Goal: Task Accomplishment & Management: Use online tool/utility

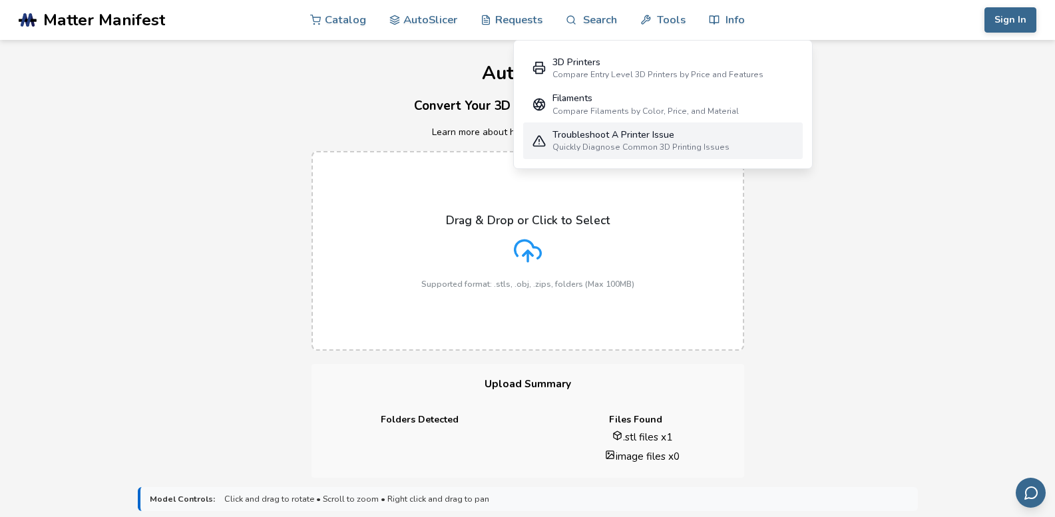
click at [641, 141] on div "Troubleshoot A Printer Issue Quickly Diagnose Common 3D Printing Issues" at bounding box center [640, 141] width 177 height 23
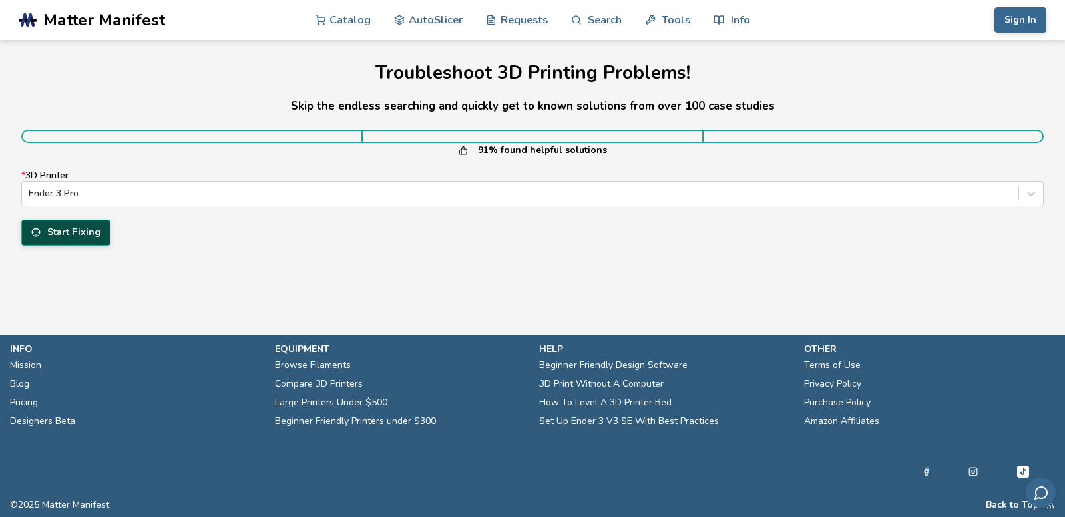
click at [68, 242] on button "Start Fixing" at bounding box center [65, 232] width 89 height 25
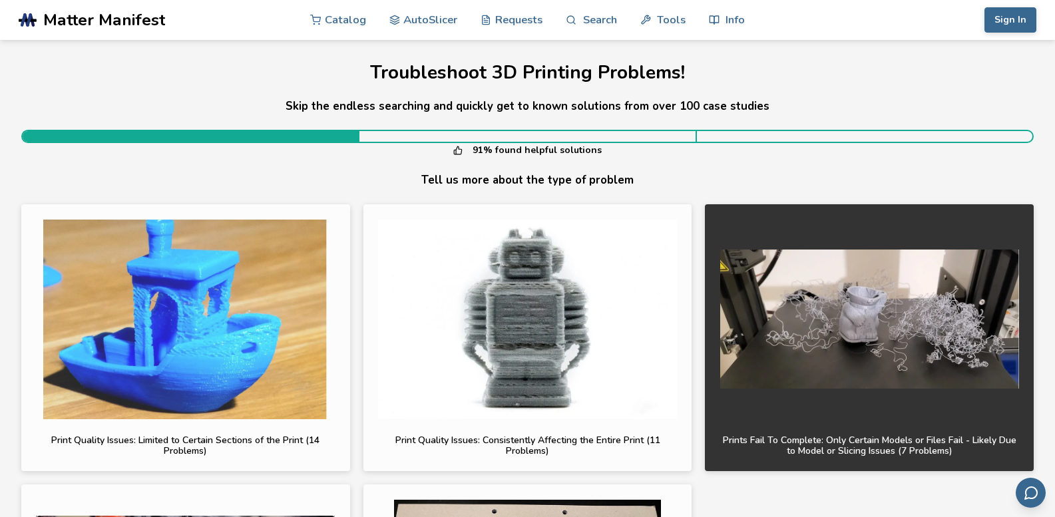
click at [827, 377] on img "button" at bounding box center [869, 320] width 299 height 200
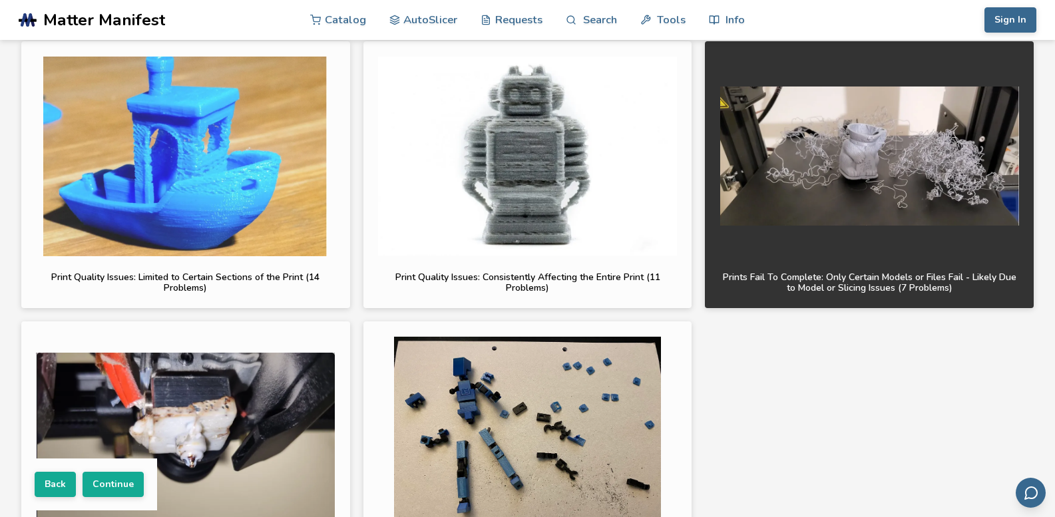
scroll to position [67, 0]
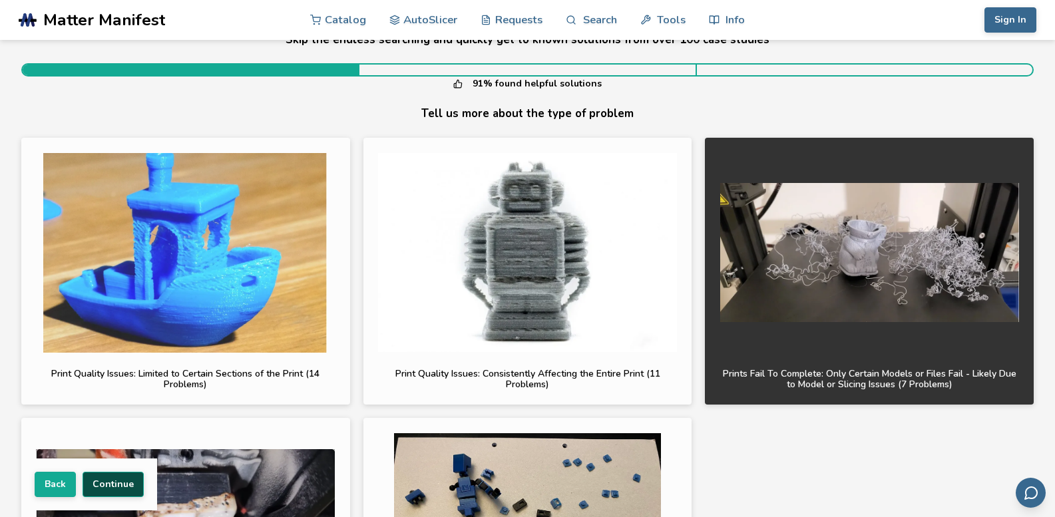
click at [93, 483] on button "Continue" at bounding box center [113, 484] width 61 height 25
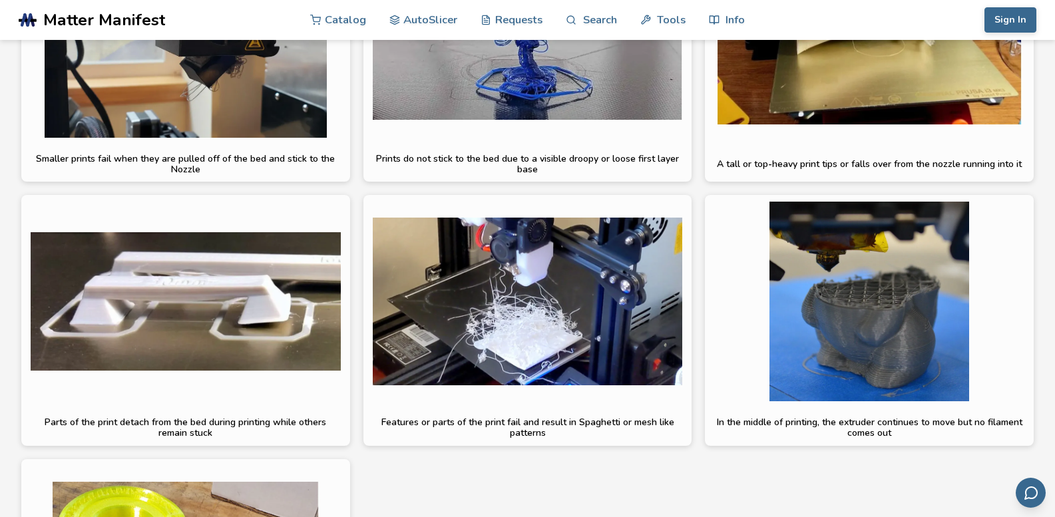
scroll to position [333, 0]
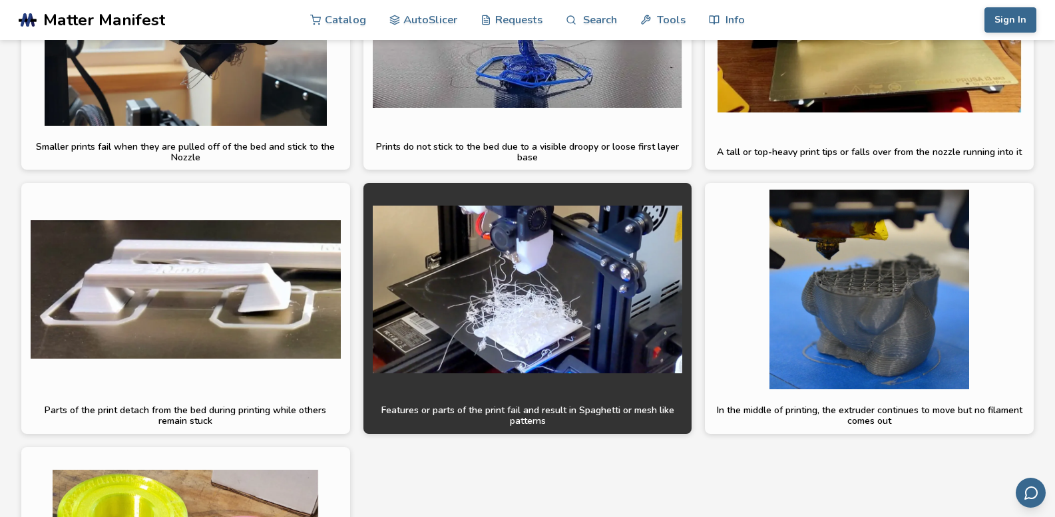
drag, startPoint x: 467, startPoint y: 351, endPoint x: 463, endPoint y: 331, distance: 20.5
click at [463, 331] on img "button" at bounding box center [528, 290] width 310 height 200
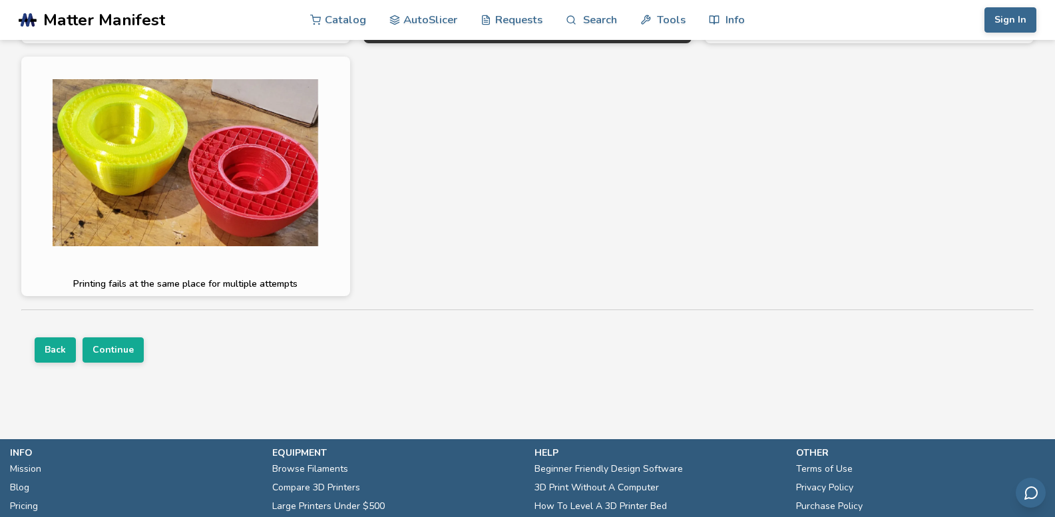
scroll to position [732, 0]
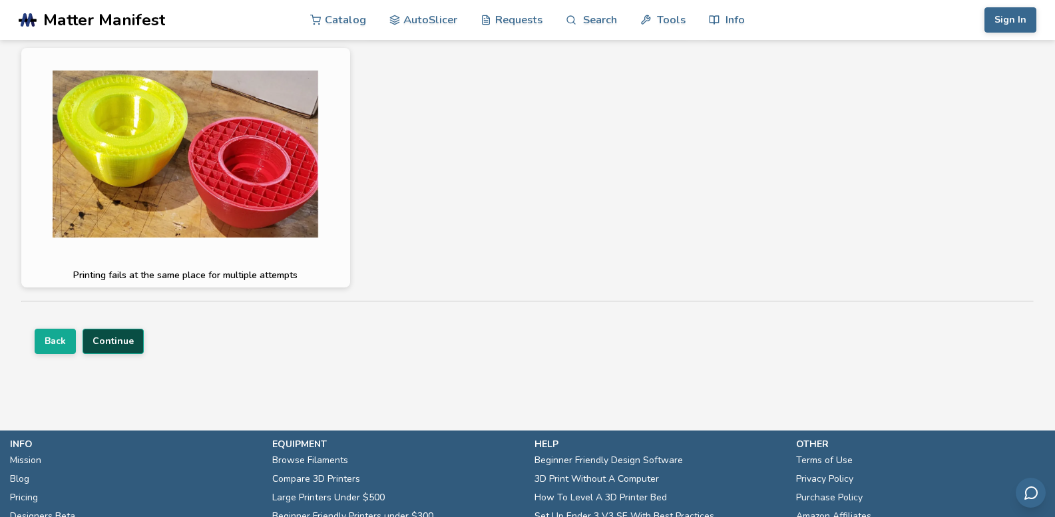
click at [124, 343] on button "Continue" at bounding box center [113, 341] width 61 height 25
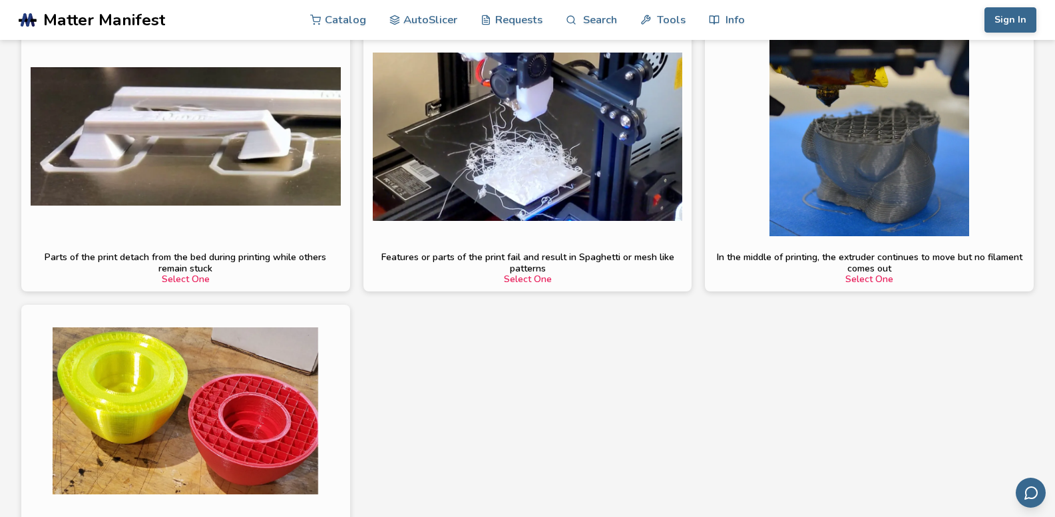
scroll to position [410, 0]
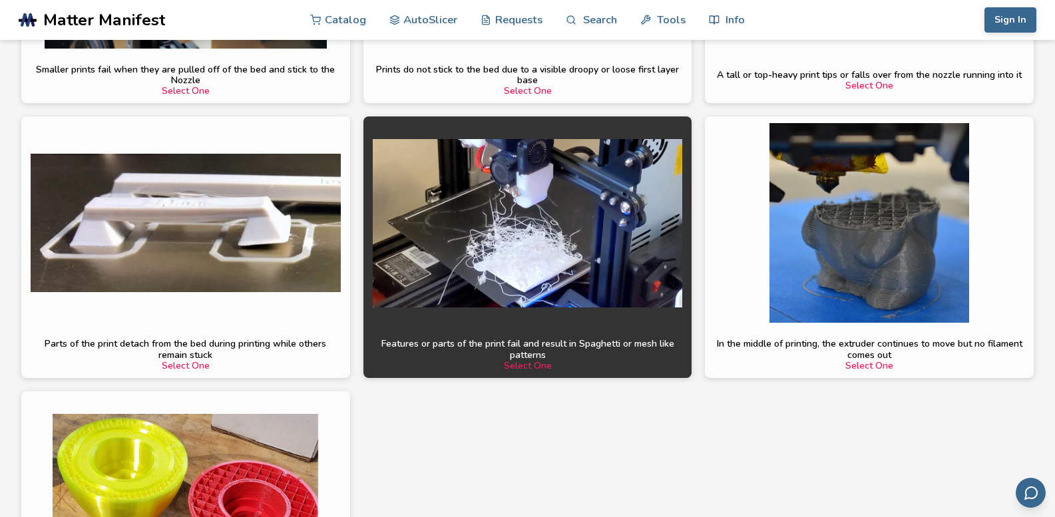
click at [524, 369] on div "Select One" at bounding box center [528, 366] width 310 height 11
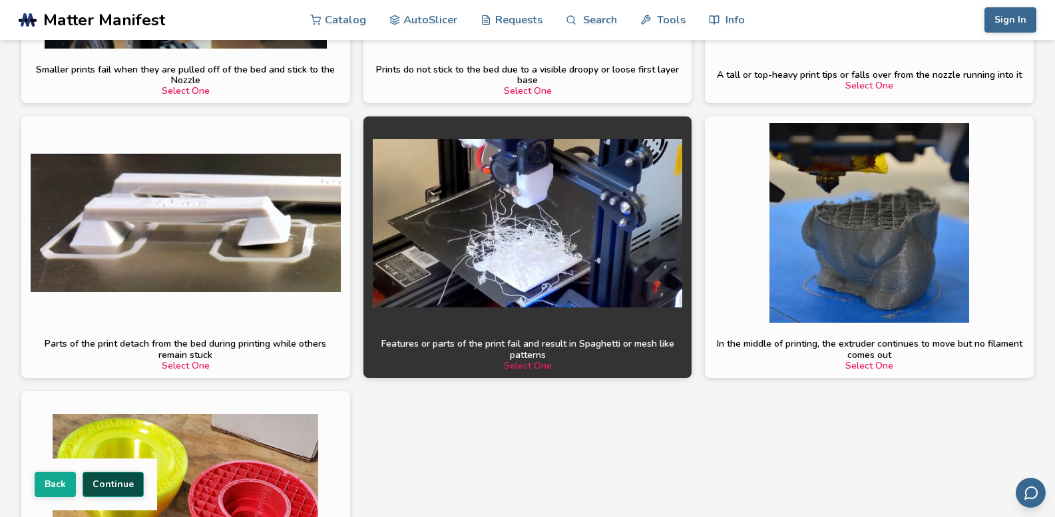
click at [122, 485] on button "Continue" at bounding box center [113, 484] width 61 height 25
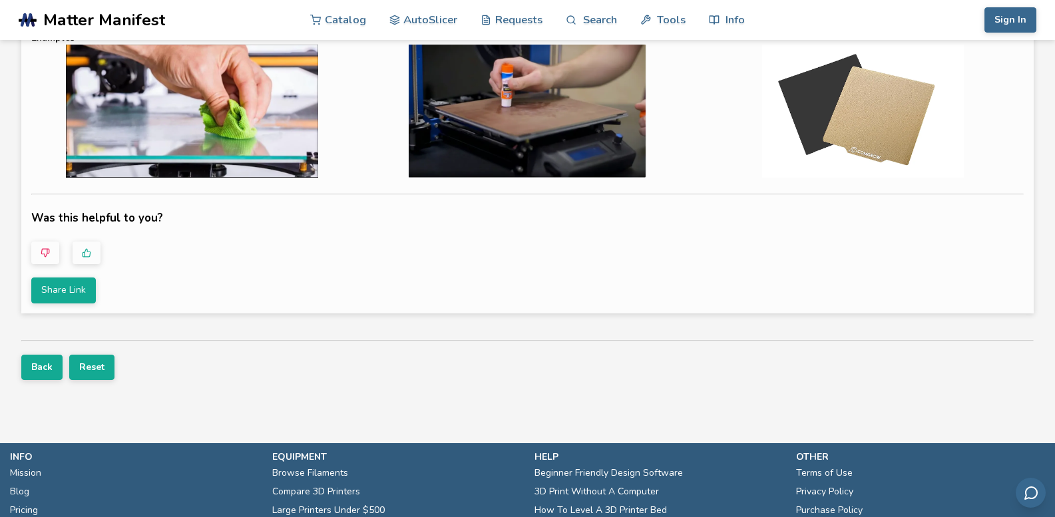
scroll to position [533, 0]
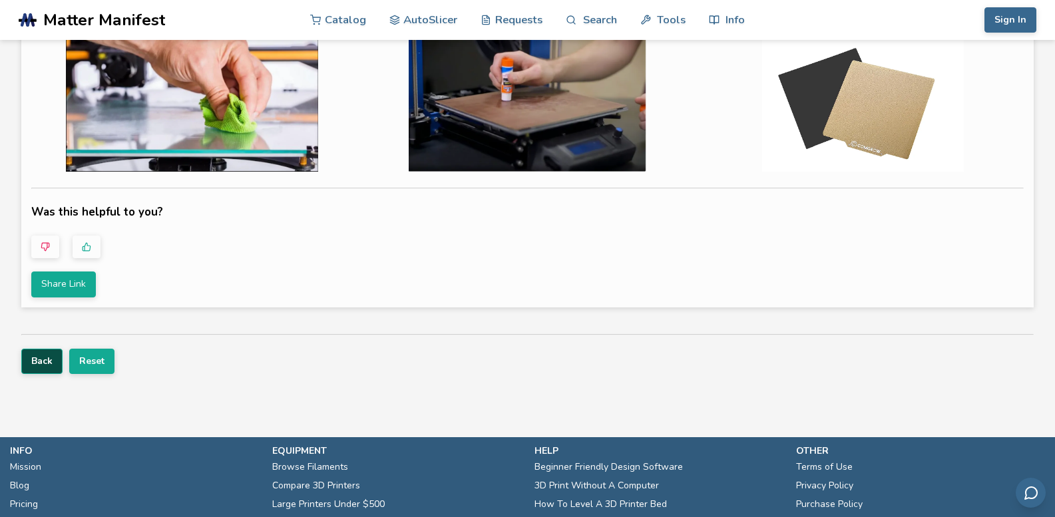
click at [29, 365] on button "Back" at bounding box center [41, 361] width 41 height 25
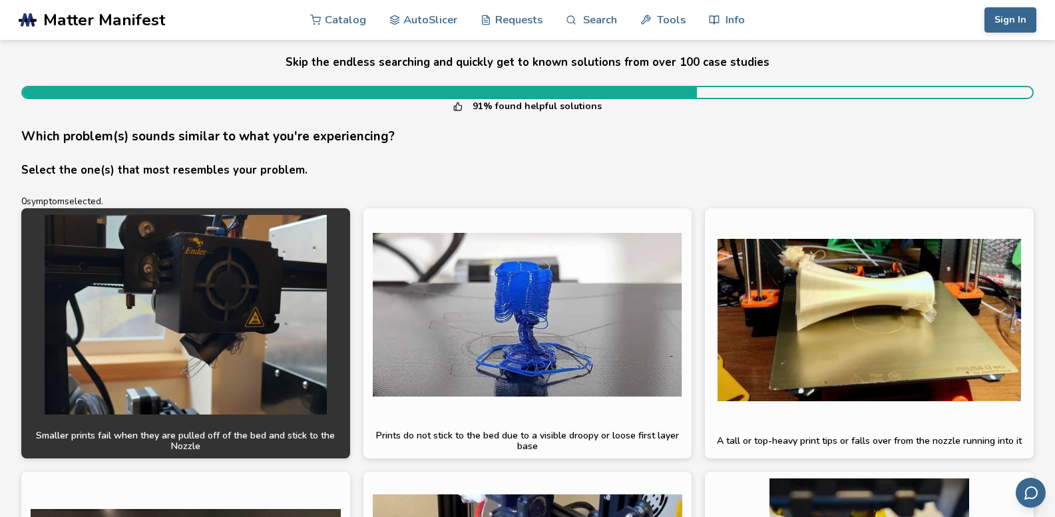
scroll to position [67, 0]
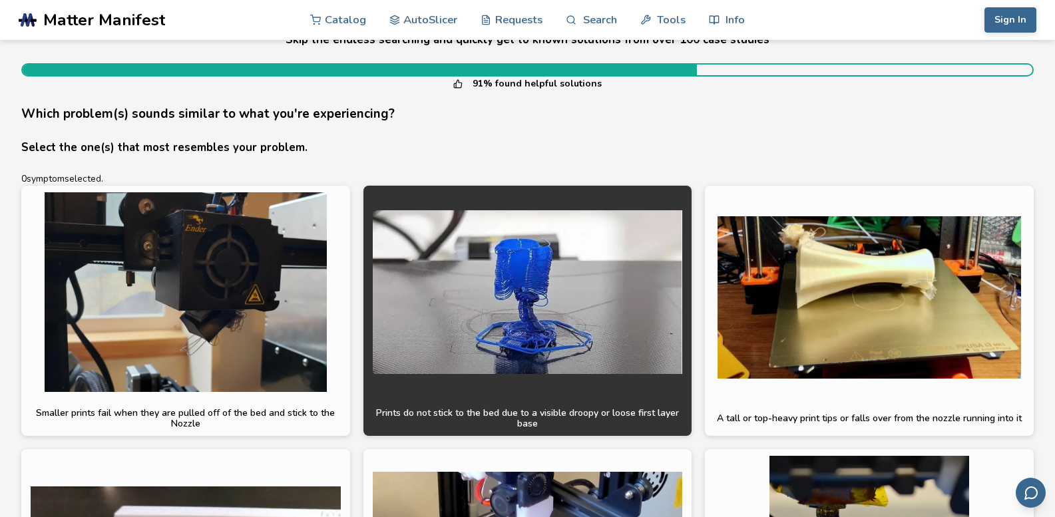
click at [506, 403] on label "Prints do not stick to the bed due to a visible droopy or loose first layer base" at bounding box center [528, 310] width 310 height 237
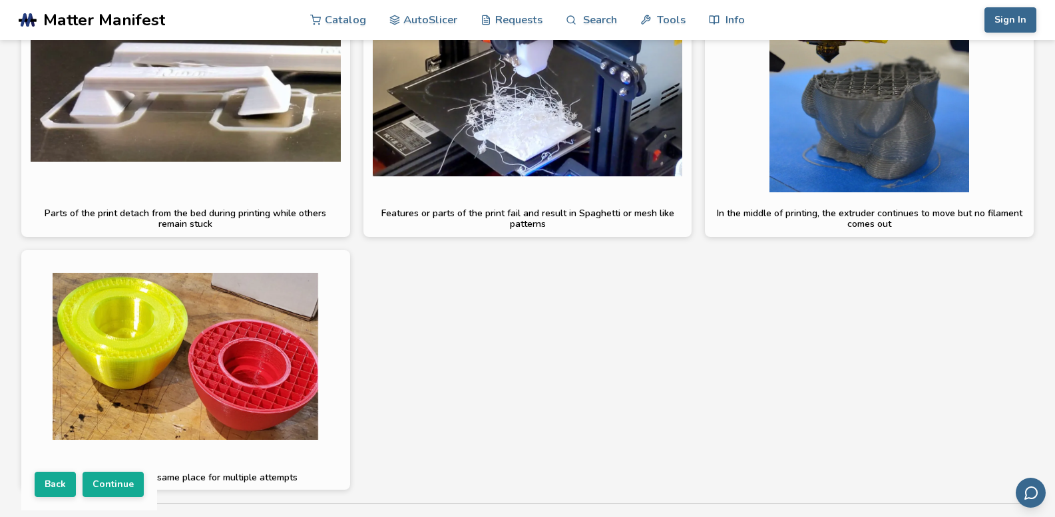
scroll to position [533, 0]
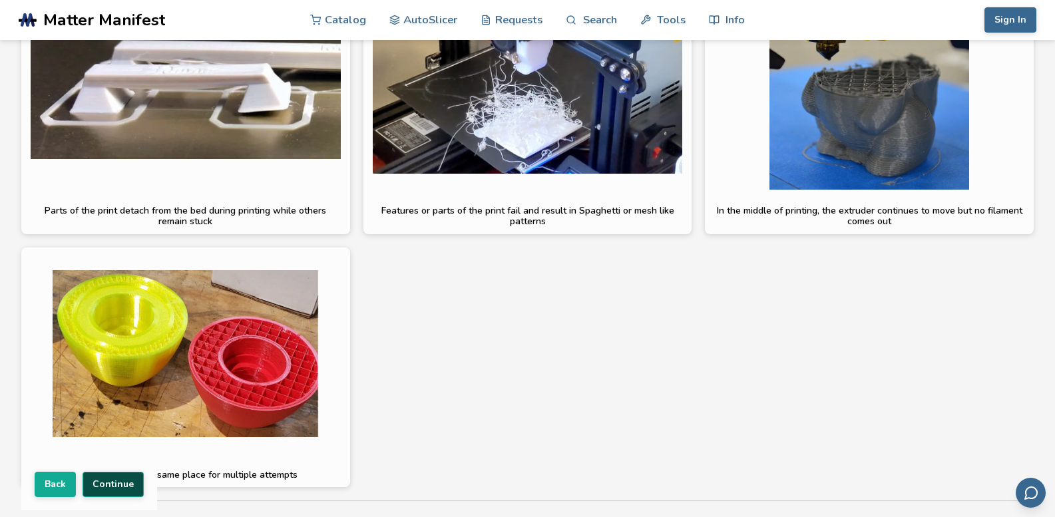
click at [118, 480] on button "Continue" at bounding box center [113, 484] width 61 height 25
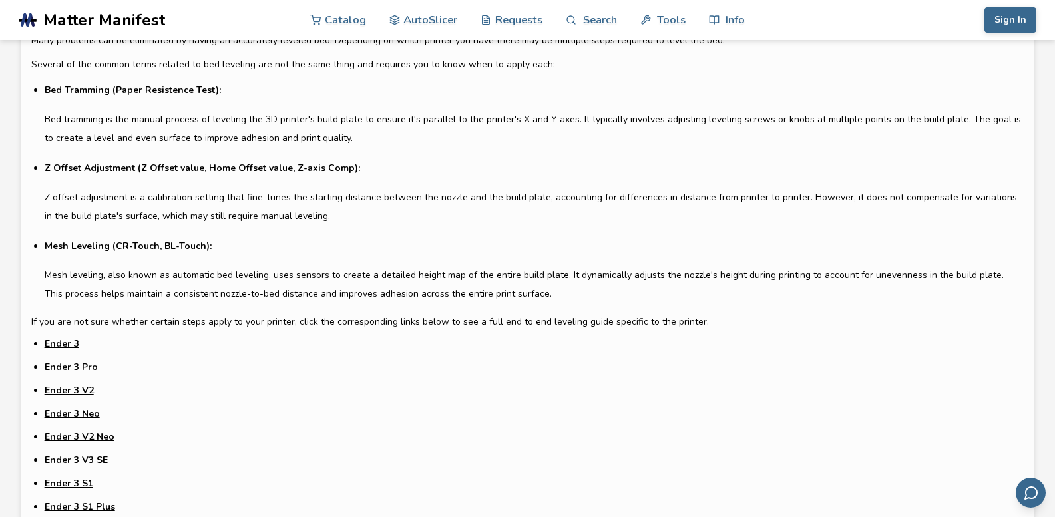
scroll to position [466, 0]
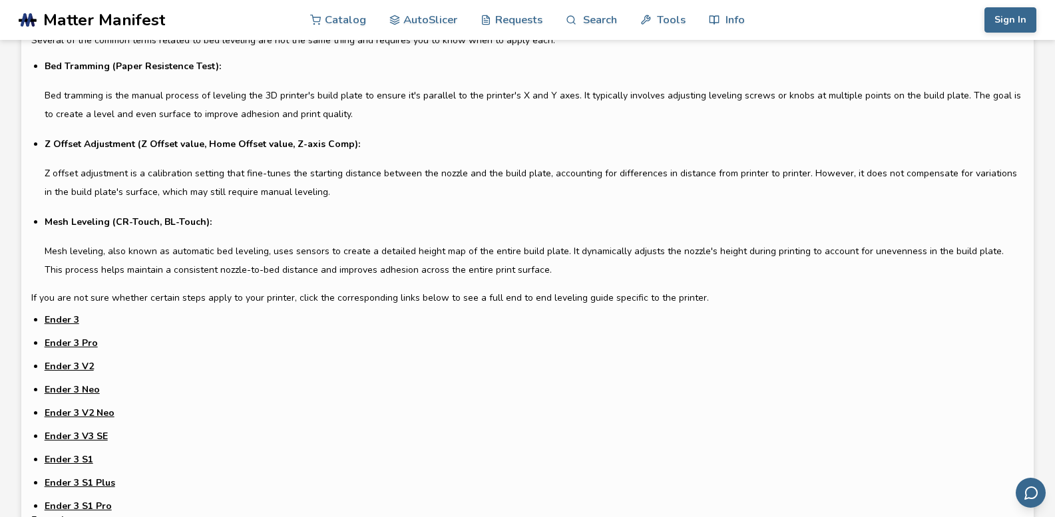
click at [97, 439] on link "Ender 3 V3 SE" at bounding box center [76, 436] width 63 height 14
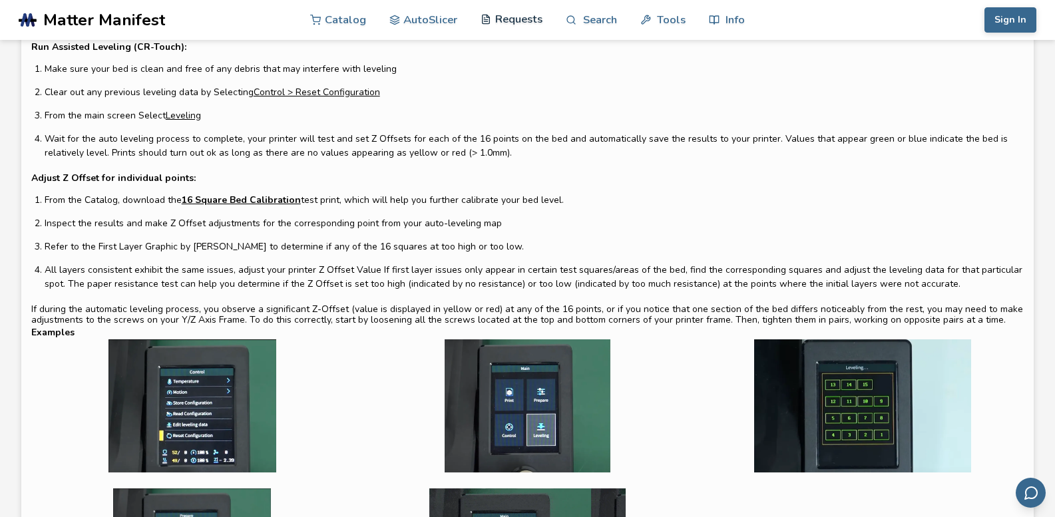
scroll to position [67, 0]
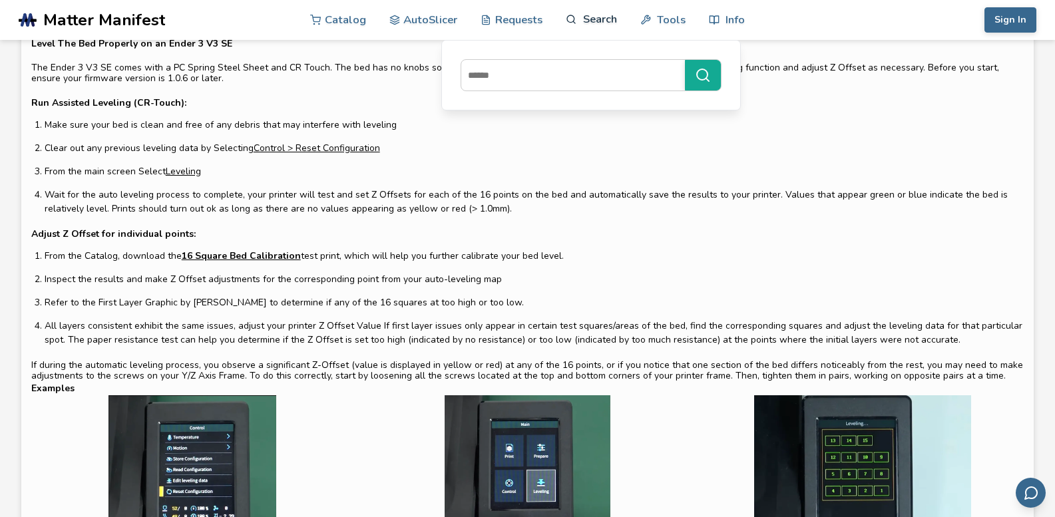
click at [585, 21] on link "Search" at bounding box center [591, 19] width 51 height 40
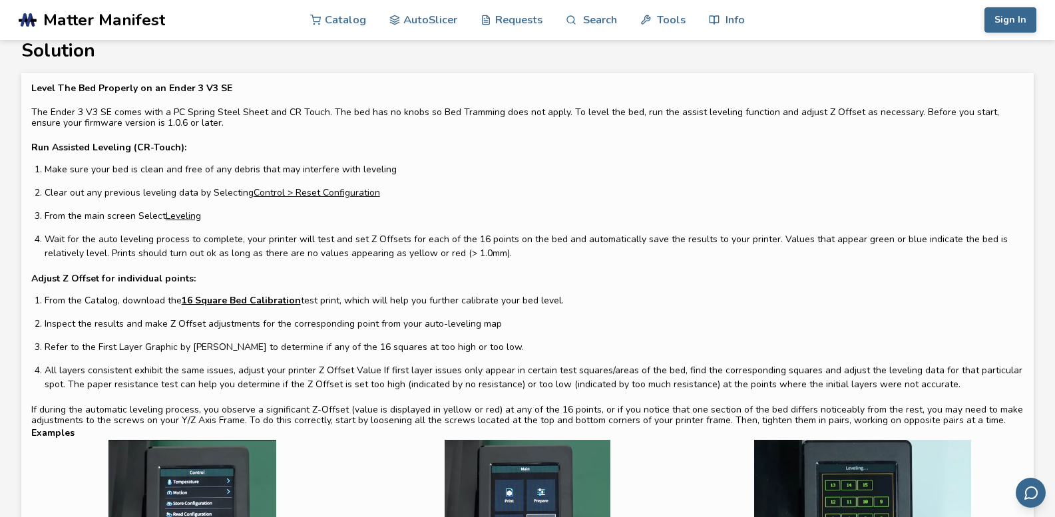
scroll to position [0, 0]
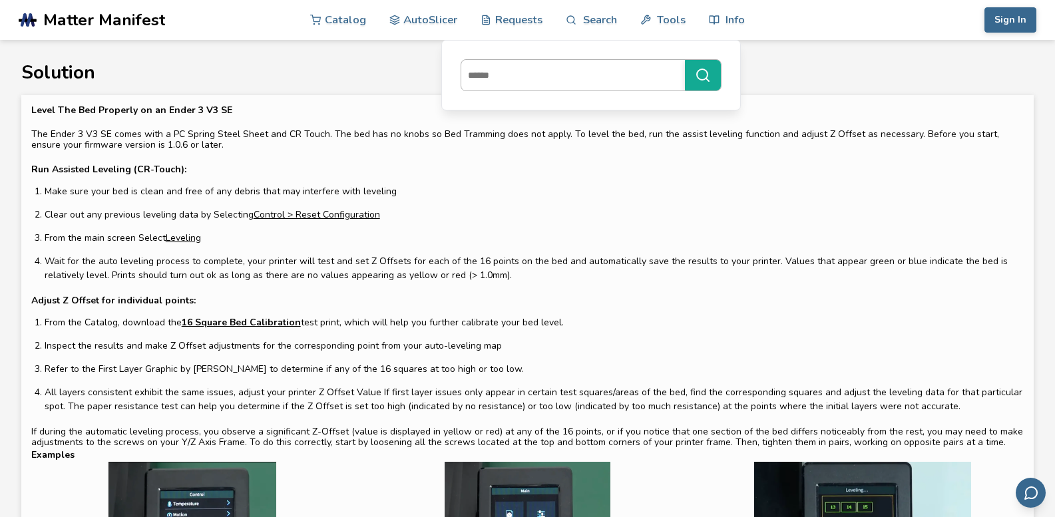
click at [576, 79] on input at bounding box center [569, 75] width 217 height 24
click at [583, 20] on link "Search" at bounding box center [591, 19] width 51 height 40
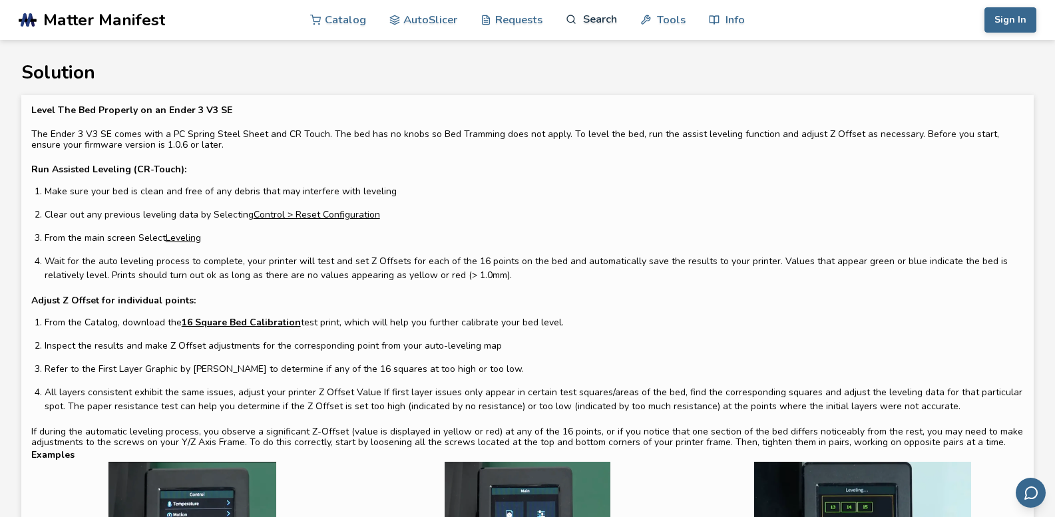
click at [583, 20] on link "Search" at bounding box center [591, 19] width 51 height 40
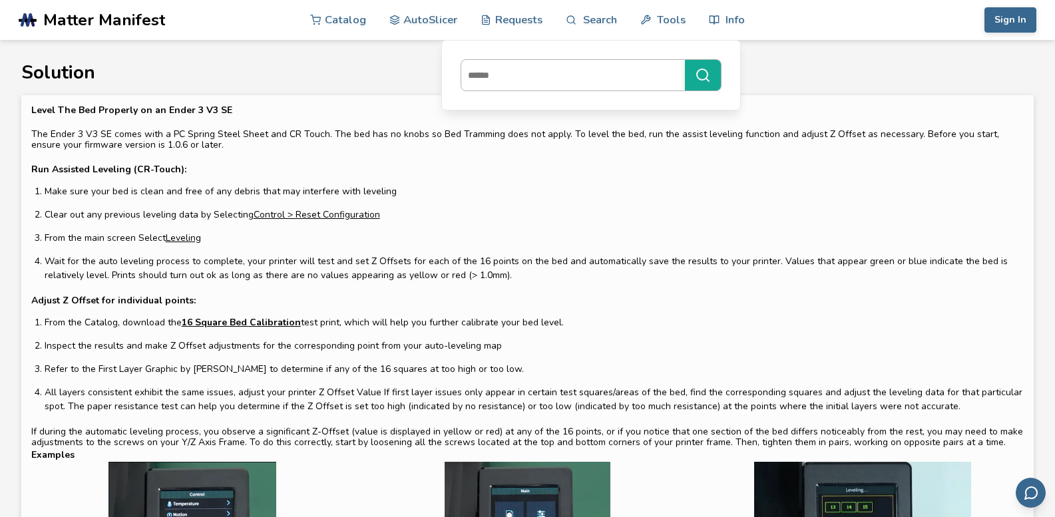
click at [574, 73] on input at bounding box center [569, 75] width 217 height 24
click at [654, 69] on input at bounding box center [569, 75] width 217 height 24
type input "*"
type input "*********"
click at [685, 60] on button "*********" at bounding box center [703, 75] width 36 height 31
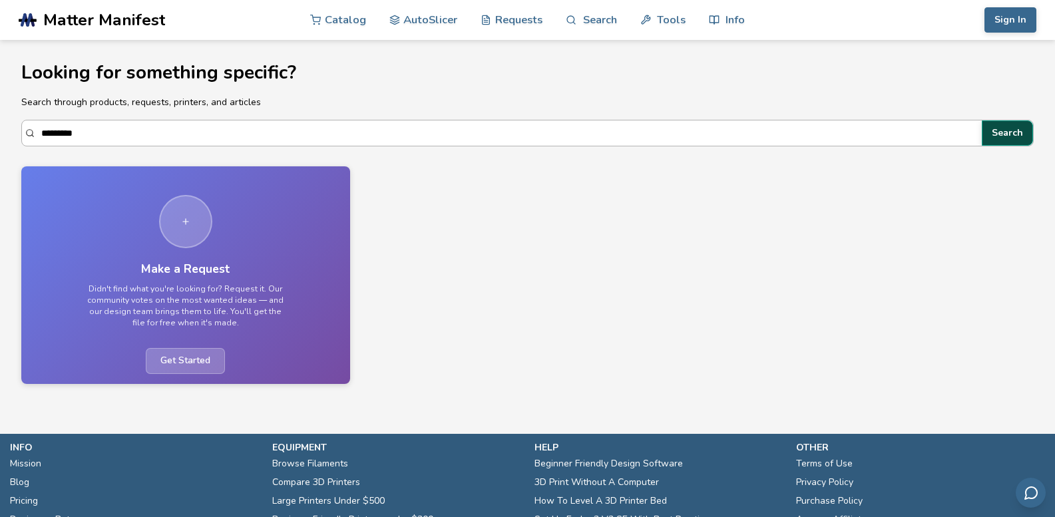
click at [994, 140] on button "Search" at bounding box center [1007, 132] width 51 height 25
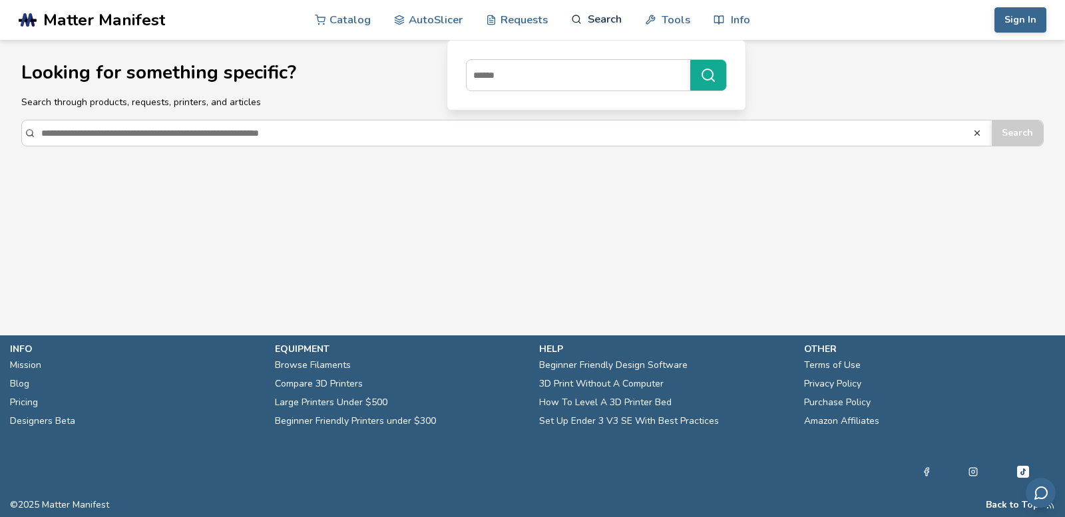
click at [600, 17] on link "Search" at bounding box center [596, 19] width 51 height 40
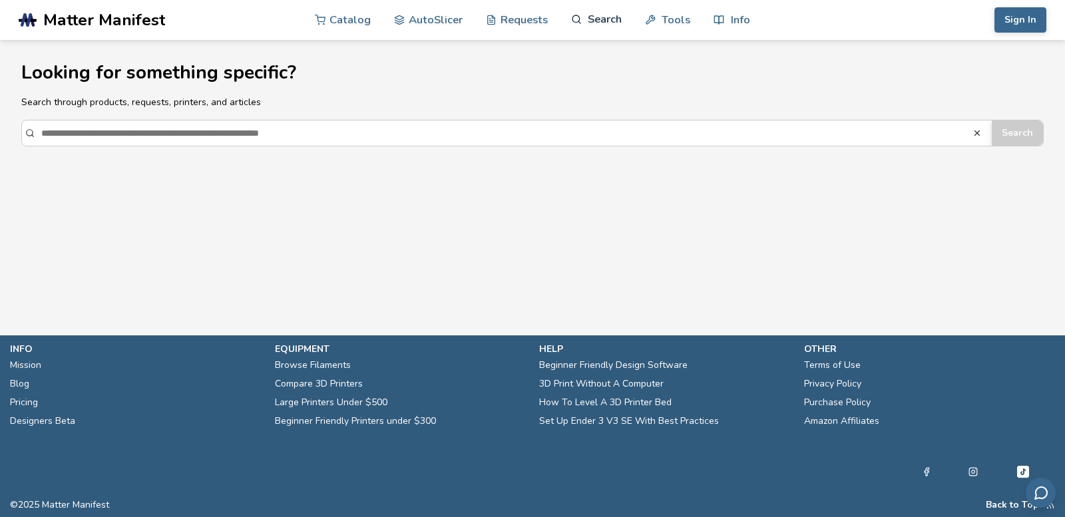
click at [600, 17] on link "Search" at bounding box center [596, 19] width 51 height 40
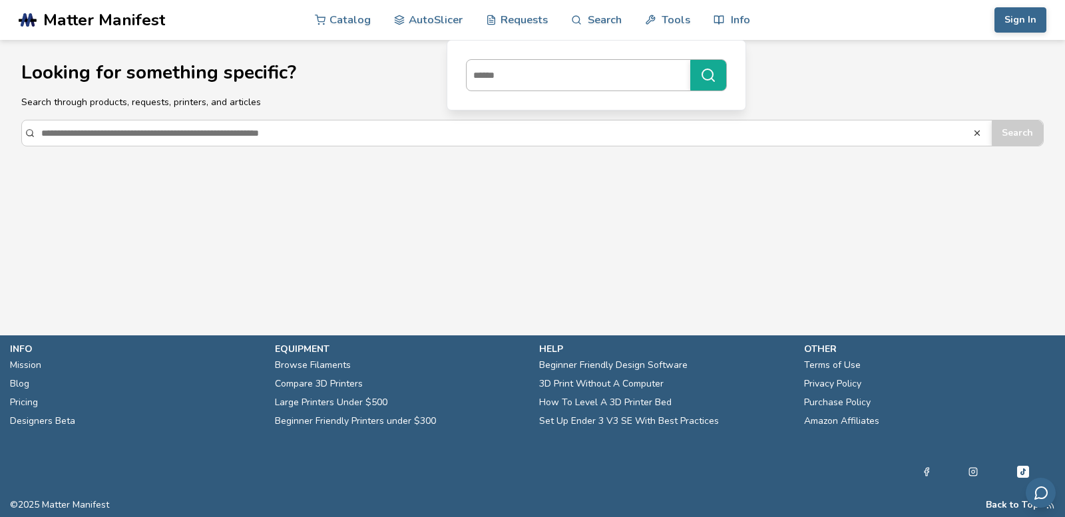
click at [662, 71] on input at bounding box center [575, 75] width 217 height 24
click at [615, 83] on input at bounding box center [575, 75] width 217 height 24
click at [600, 70] on input at bounding box center [575, 75] width 217 height 24
type input "****"
click at [690, 60] on button "****" at bounding box center [708, 75] width 36 height 31
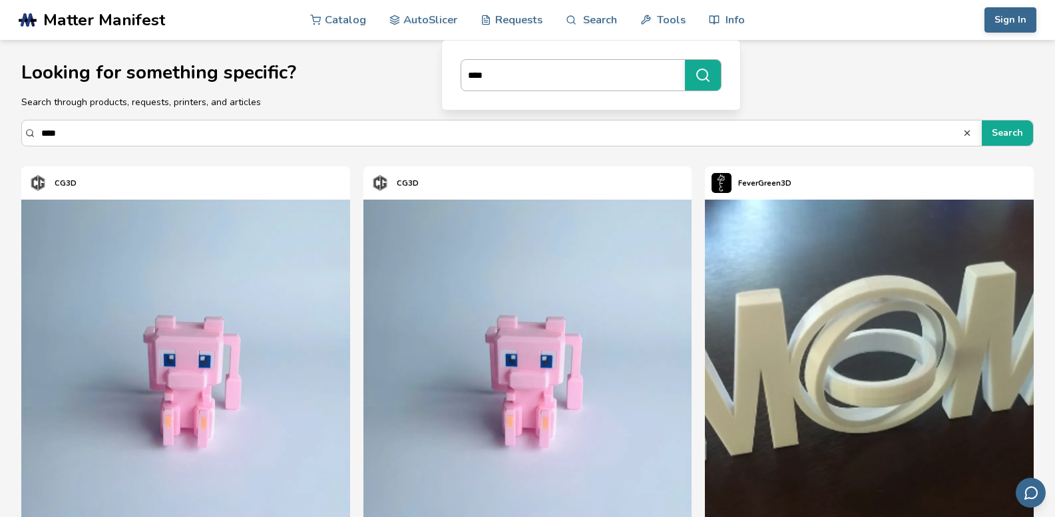
scroll to position [1, 0]
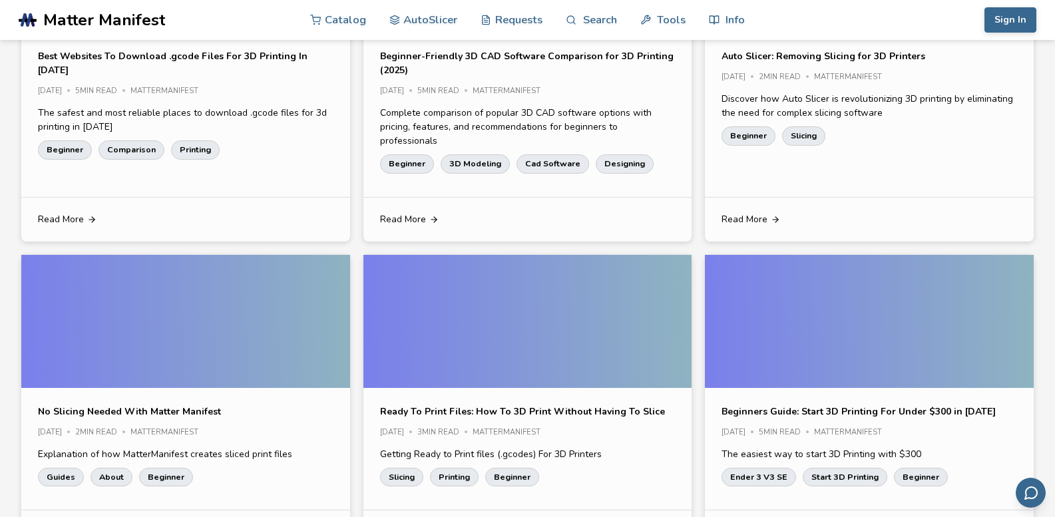
scroll to position [2848, 0]
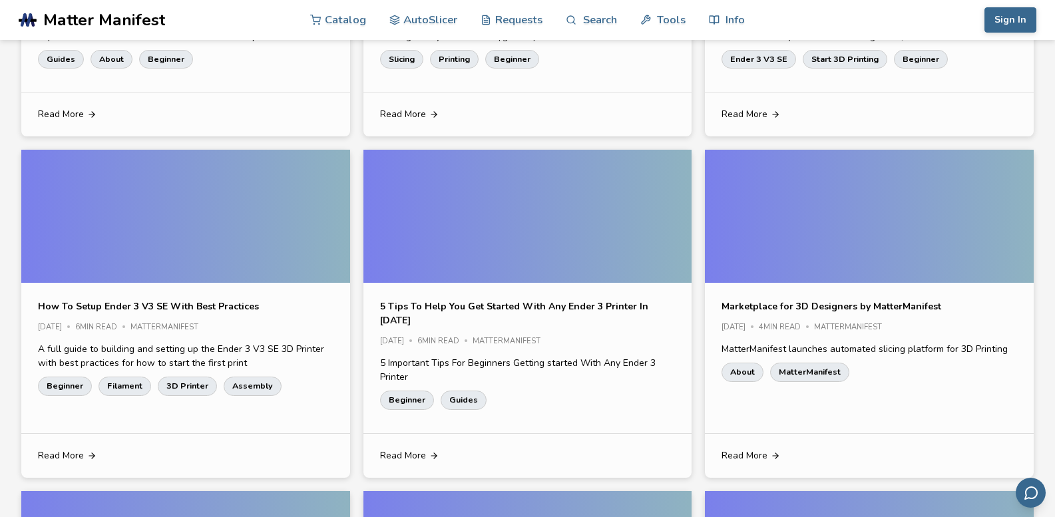
drag, startPoint x: 880, startPoint y: 214, endPoint x: 858, endPoint y: 91, distance: 124.4
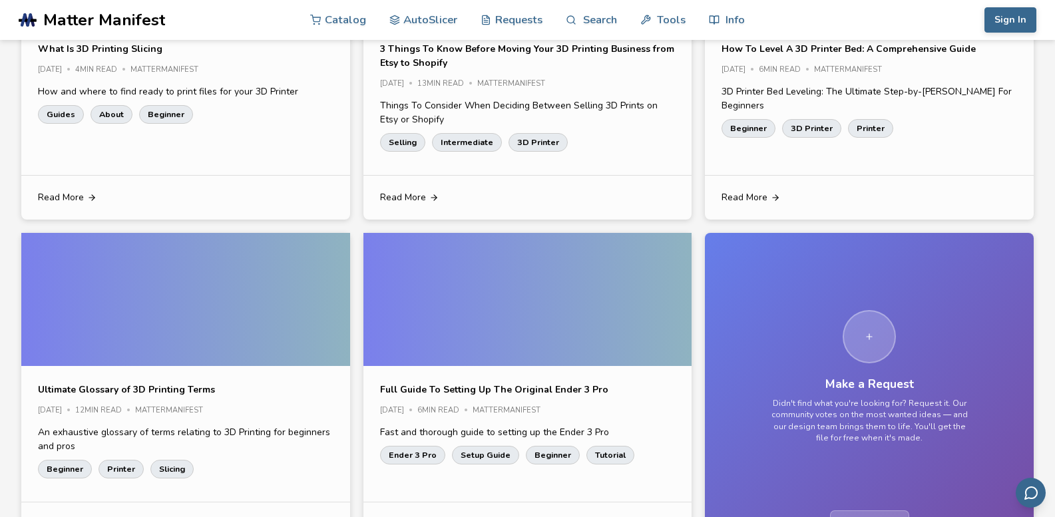
scroll to position [3235, 0]
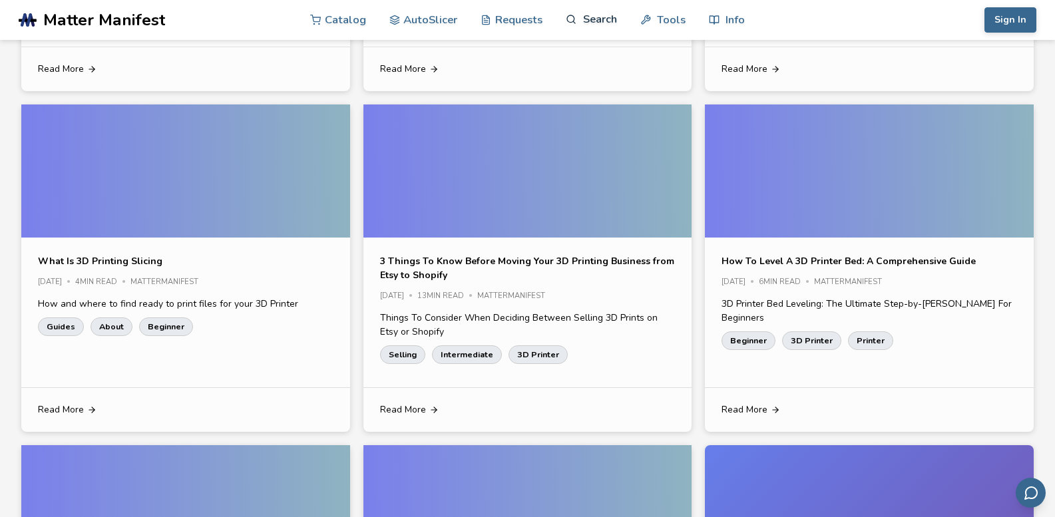
click at [598, 12] on link "Search" at bounding box center [591, 19] width 51 height 40
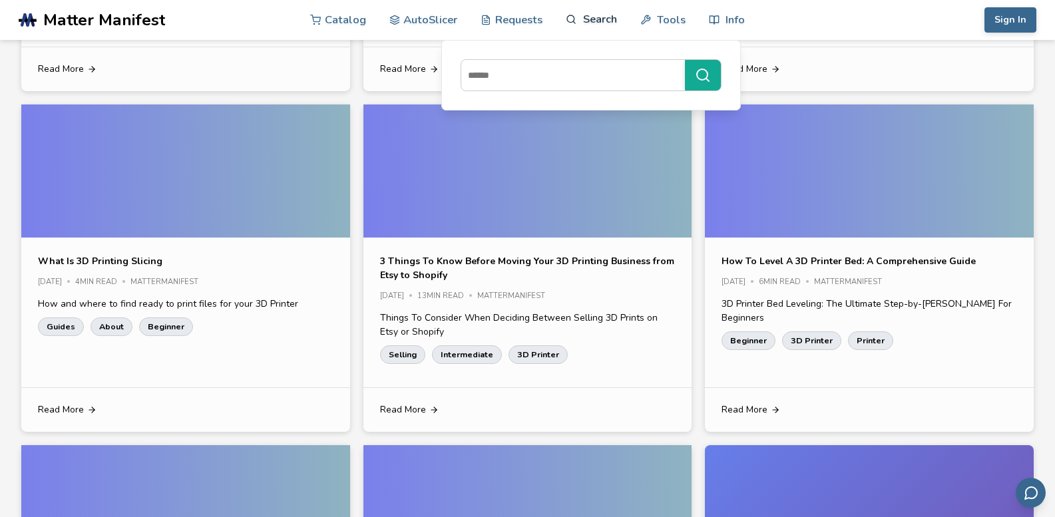
scroll to position [2715, 0]
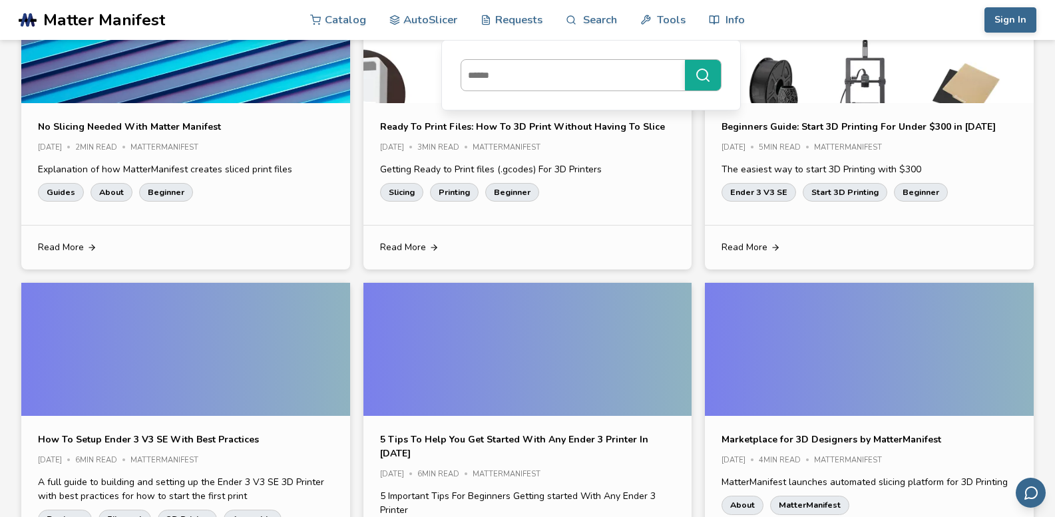
click at [556, 75] on input at bounding box center [569, 75] width 217 height 24
type input "*****"
click at [685, 60] on button "*****" at bounding box center [703, 75] width 36 height 31
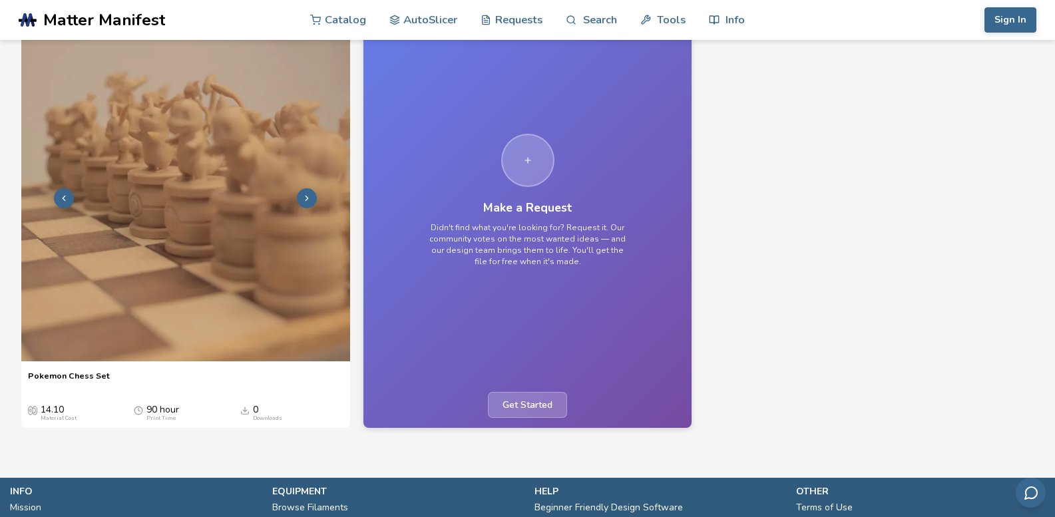
scroll to position [110, 0]
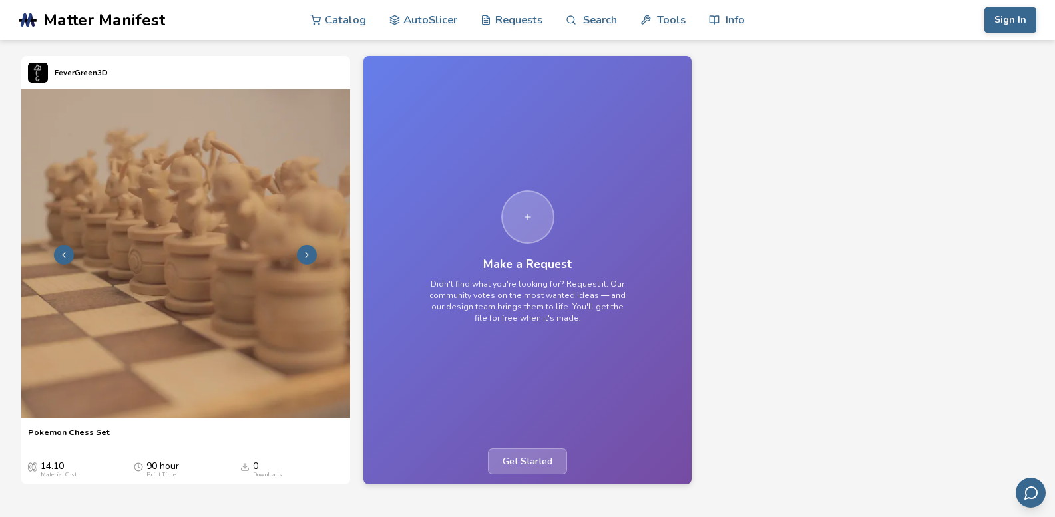
click at [304, 253] on icon at bounding box center [306, 254] width 9 height 9
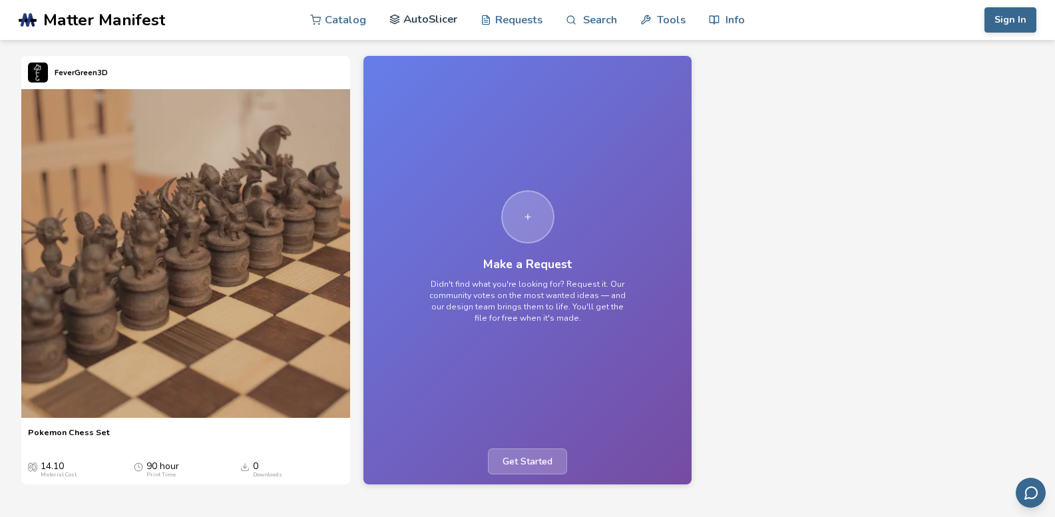
click at [420, 16] on link "AutoSlicer" at bounding box center [423, 19] width 69 height 40
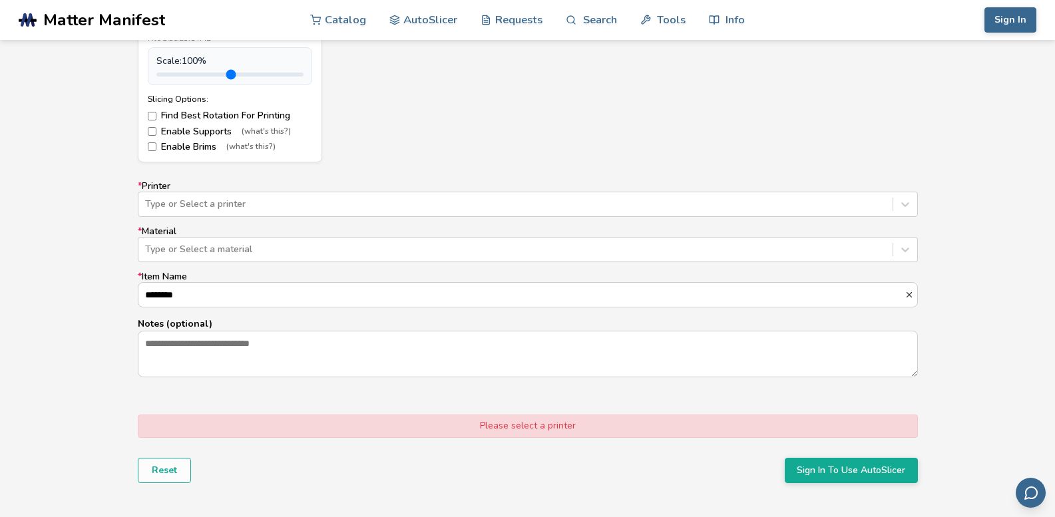
scroll to position [732, 0]
click at [399, 203] on div at bounding box center [515, 203] width 741 height 13
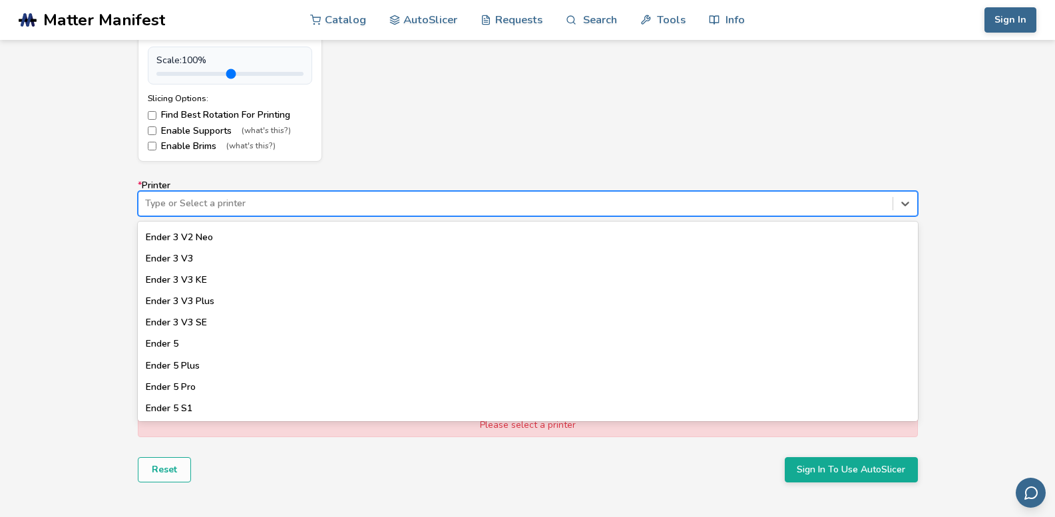
scroll to position [973, 0]
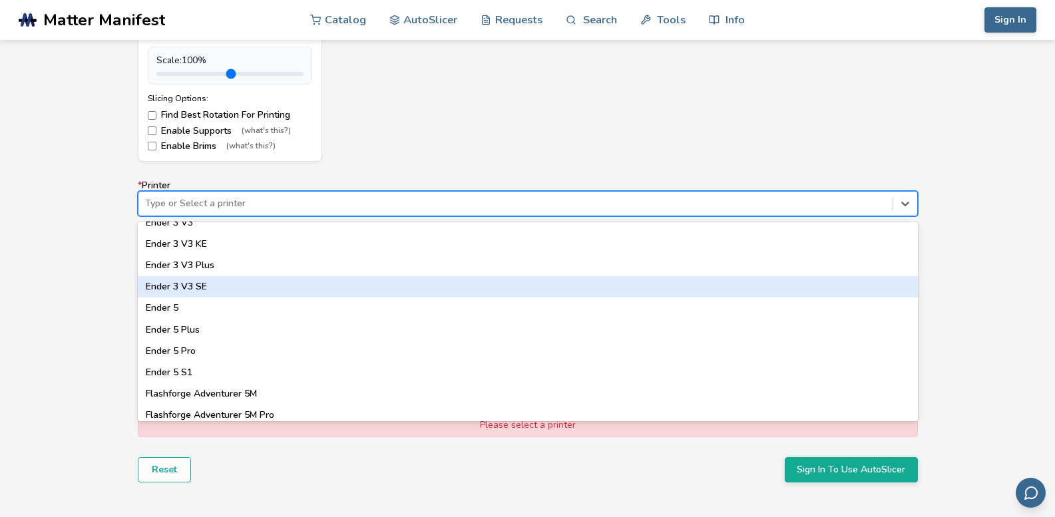
click at [206, 287] on div "Ender 3 V3 SE" at bounding box center [528, 286] width 780 height 21
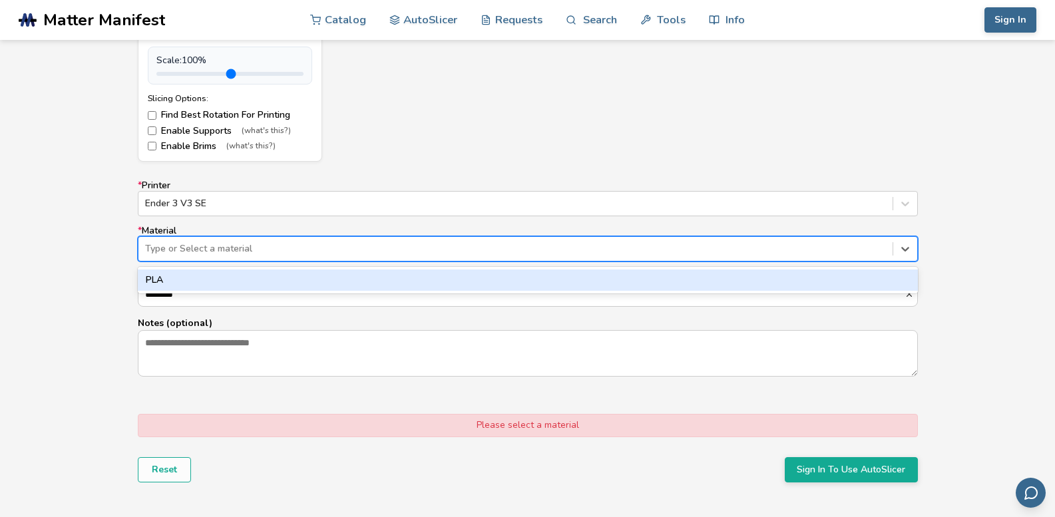
click at [228, 242] on div at bounding box center [515, 248] width 741 height 13
click at [167, 275] on div "PLA" at bounding box center [528, 280] width 780 height 21
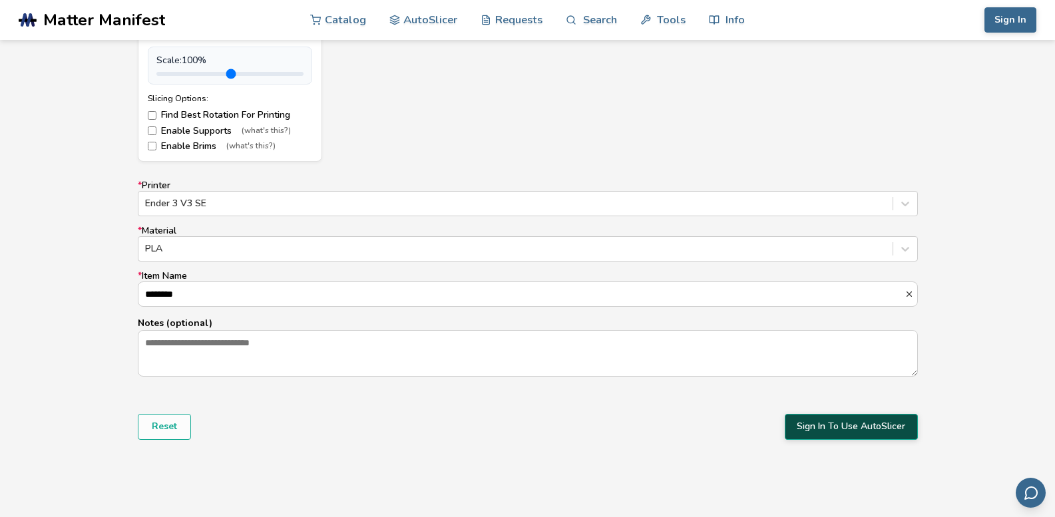
click at [799, 427] on button "Sign In To Use AutoSlicer" at bounding box center [851, 426] width 133 height 25
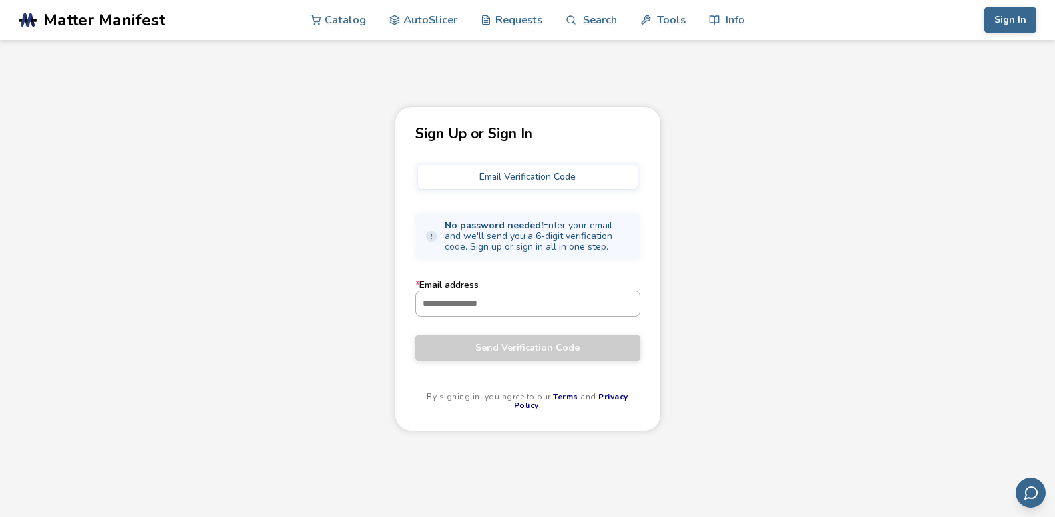
click at [421, 294] on input "* Email address" at bounding box center [528, 304] width 224 height 24
type input "**********"
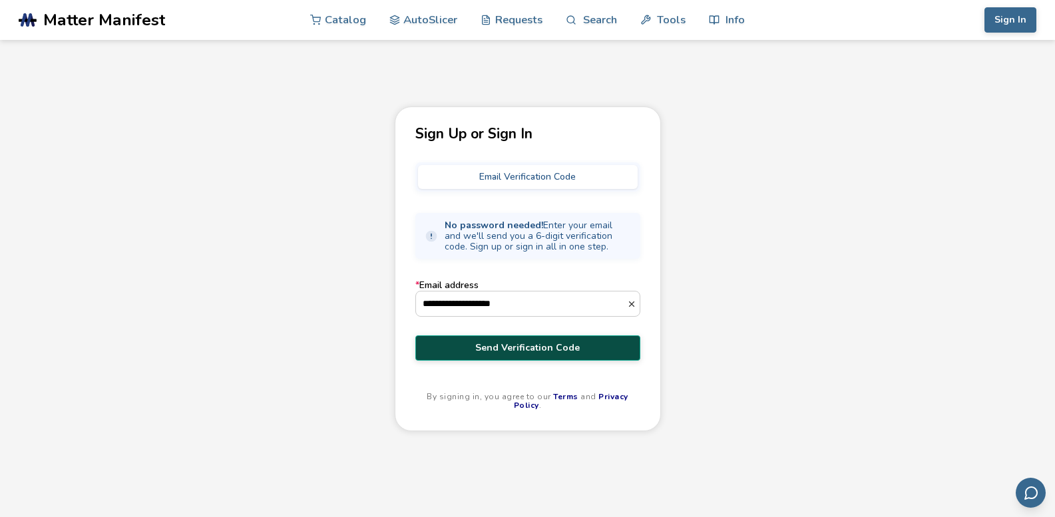
drag, startPoint x: 537, startPoint y: 335, endPoint x: 547, endPoint y: 356, distance: 23.8
click at [547, 356] on button "Send Verification Code" at bounding box center [527, 347] width 225 height 25
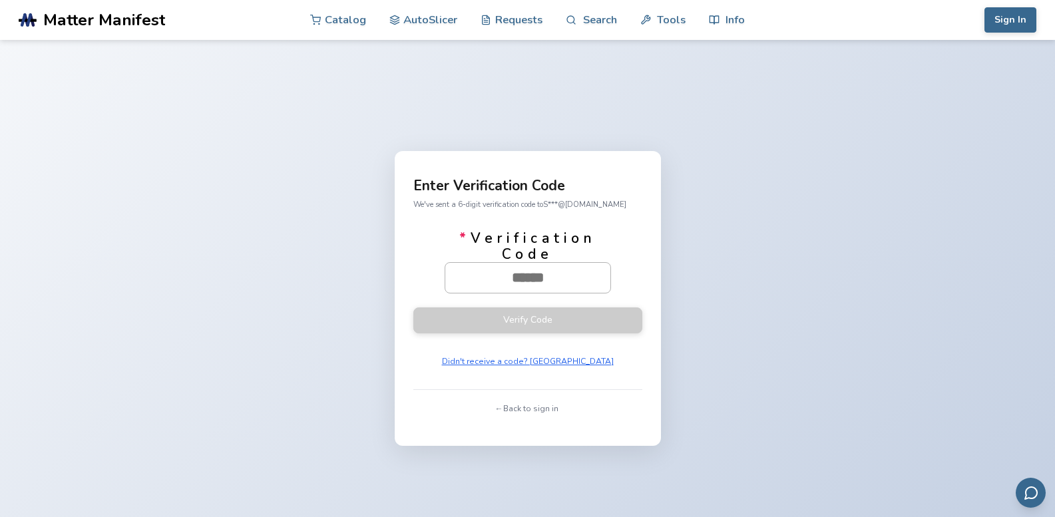
click at [535, 280] on input "* Verification Code" at bounding box center [527, 277] width 165 height 29
paste input "******"
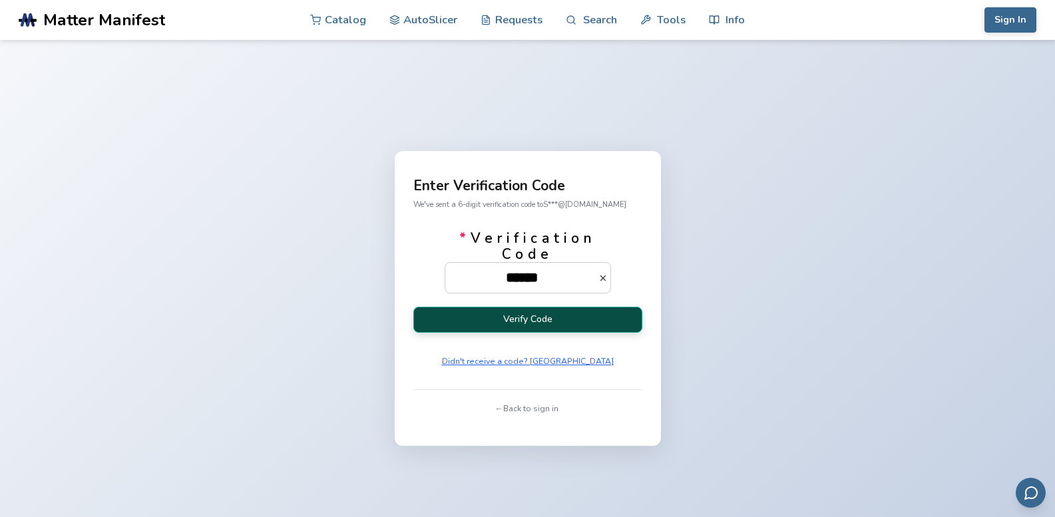
type input "******"
click at [550, 314] on button "Verify Code" at bounding box center [527, 320] width 229 height 26
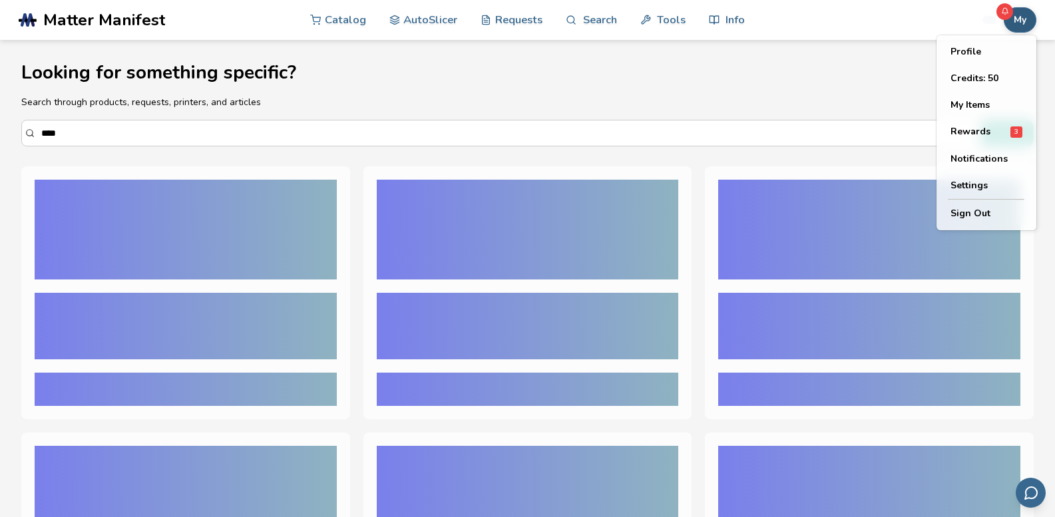
click at [1018, 21] on button "My" at bounding box center [1020, 19] width 33 height 25
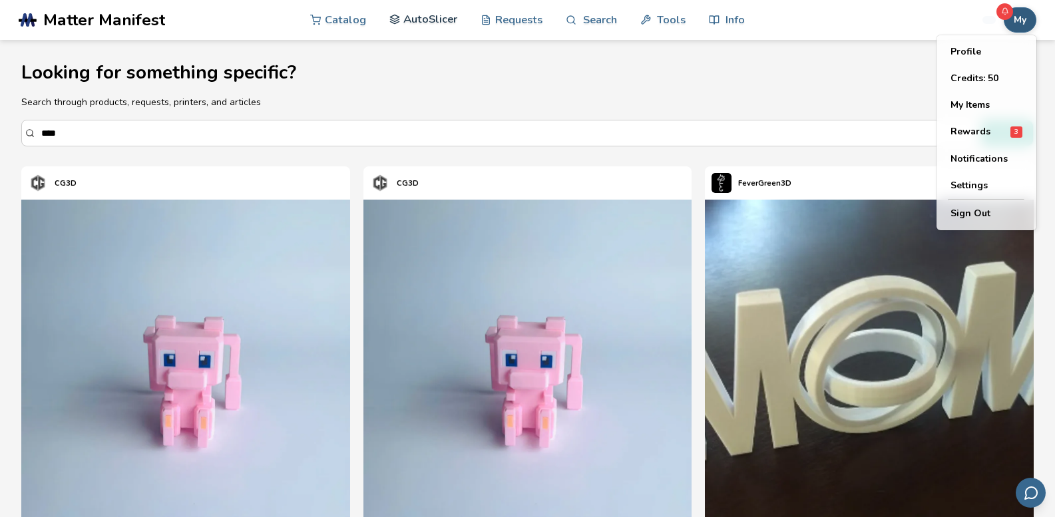
click at [436, 21] on link "AutoSlicer" at bounding box center [423, 19] width 69 height 40
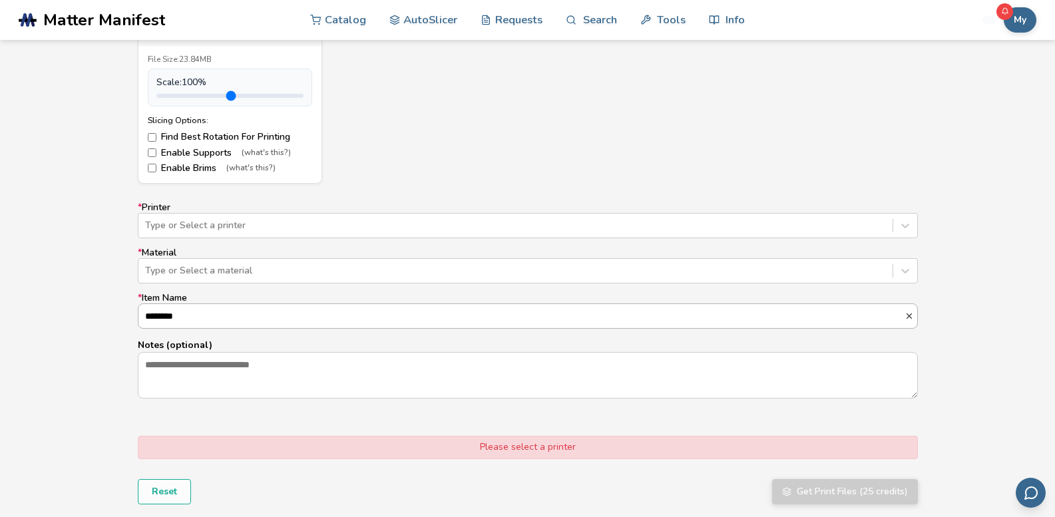
scroll to position [734, 0]
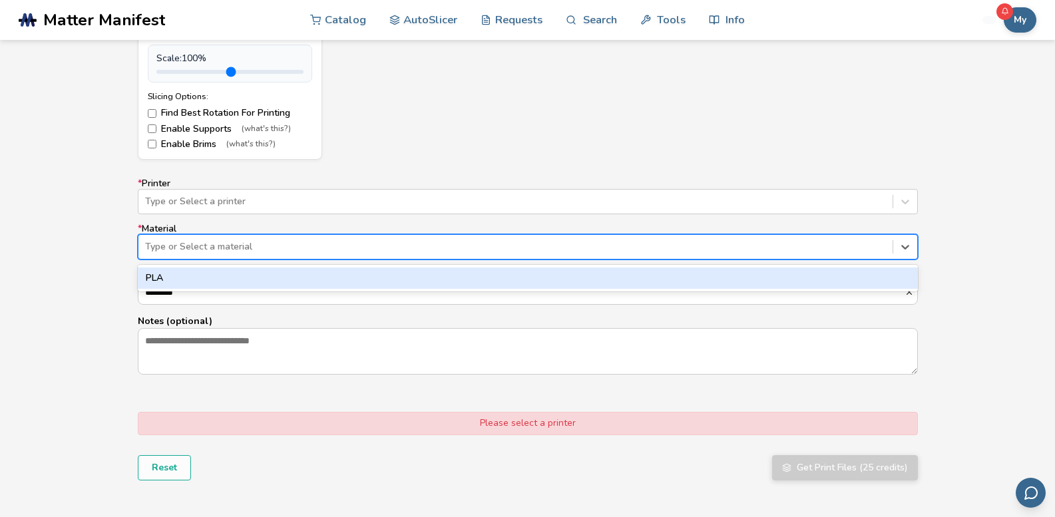
click at [227, 248] on div at bounding box center [515, 246] width 741 height 13
click at [164, 282] on div "PLA" at bounding box center [528, 278] width 780 height 21
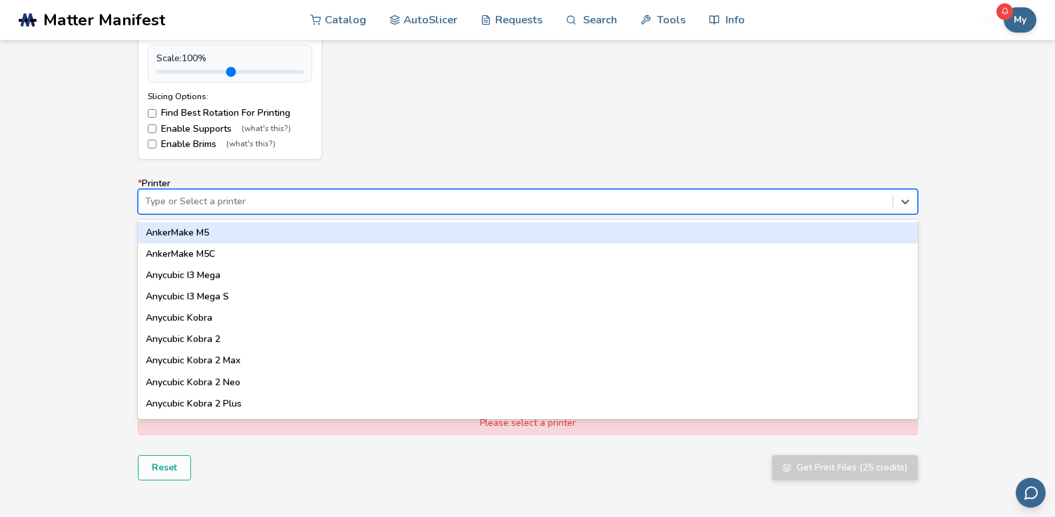
click at [164, 202] on div at bounding box center [515, 201] width 741 height 13
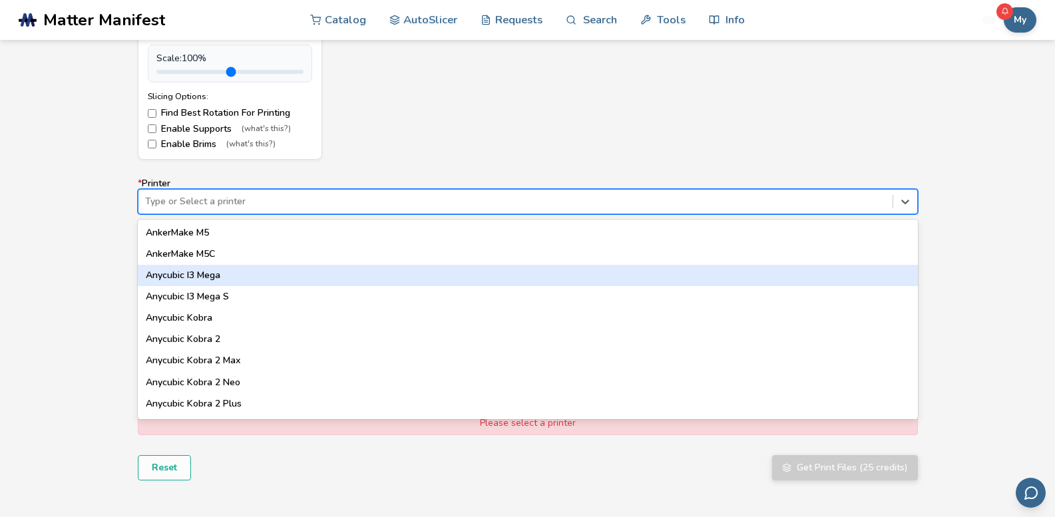
scroll to position [67, 0]
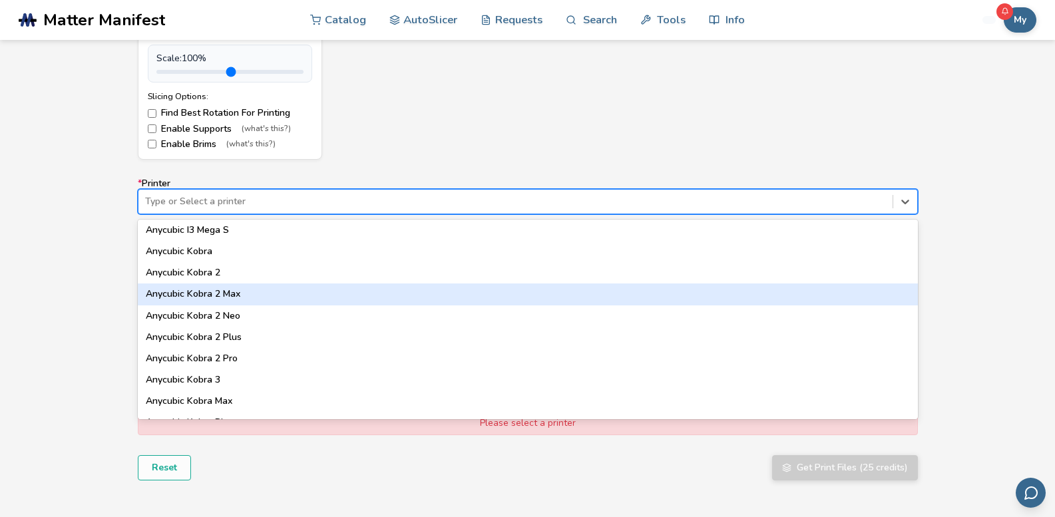
type input "*"
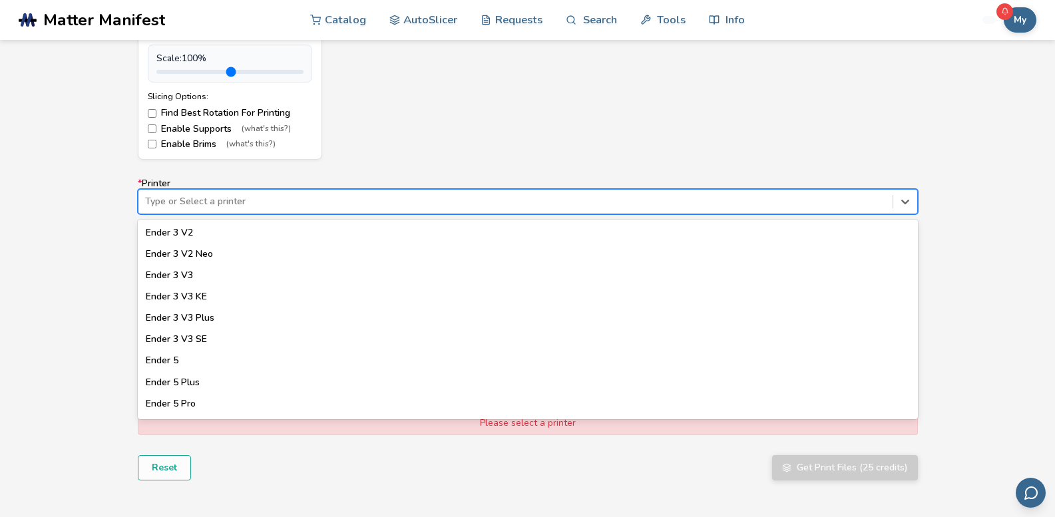
scroll to position [865, 0]
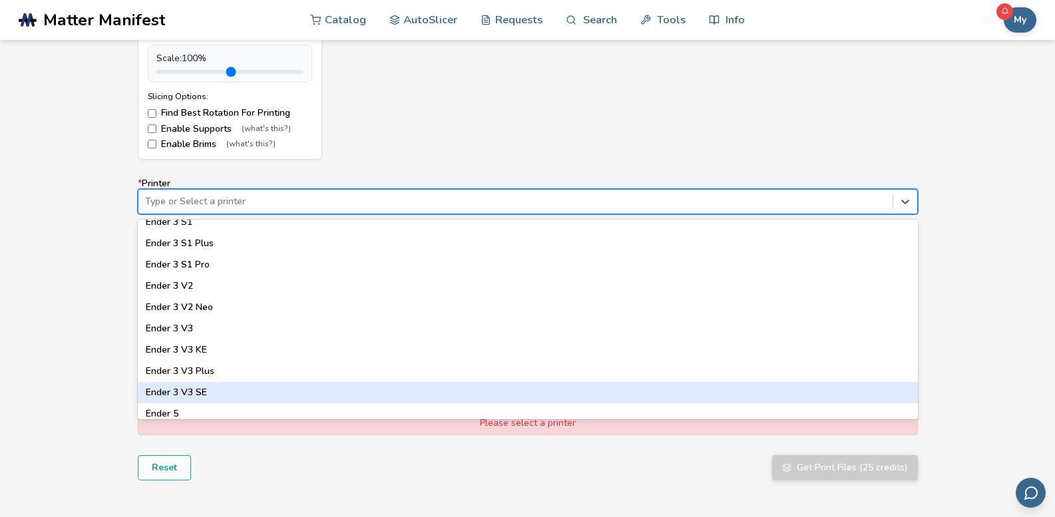
click at [224, 393] on div "Ender 3 V3 SE" at bounding box center [528, 392] width 780 height 21
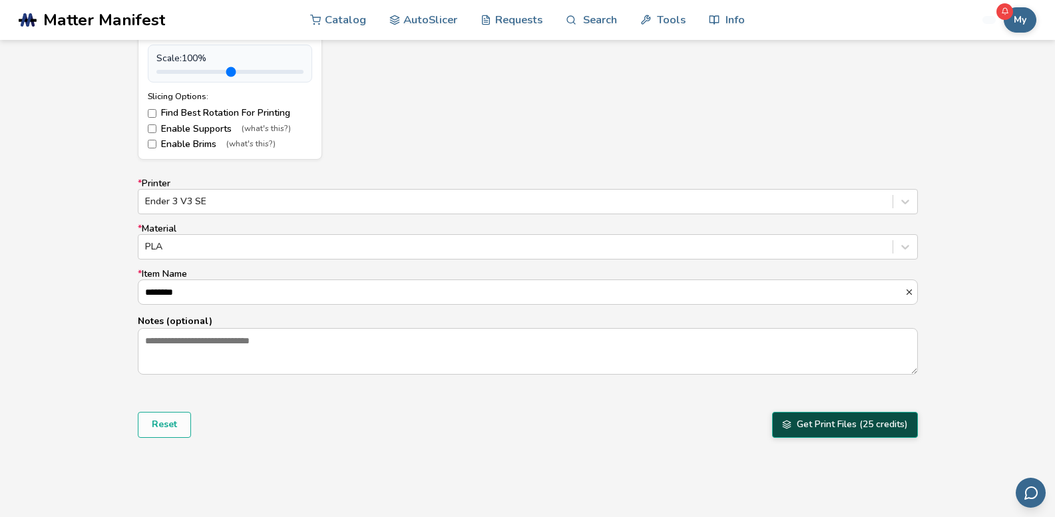
click at [841, 427] on button "Get Print Files (25 credits)" at bounding box center [845, 424] width 146 height 25
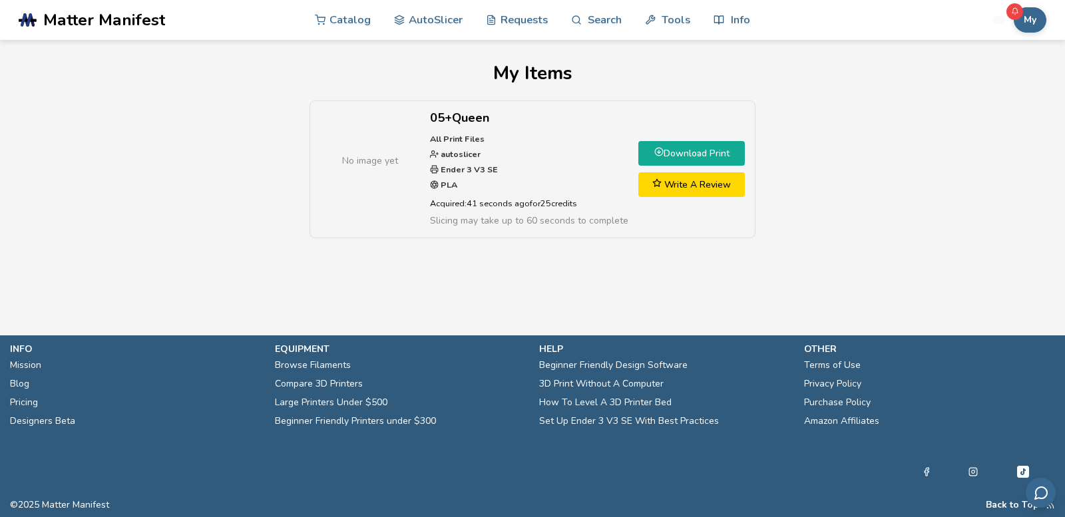
click at [718, 160] on link "Download Print" at bounding box center [691, 153] width 107 height 25
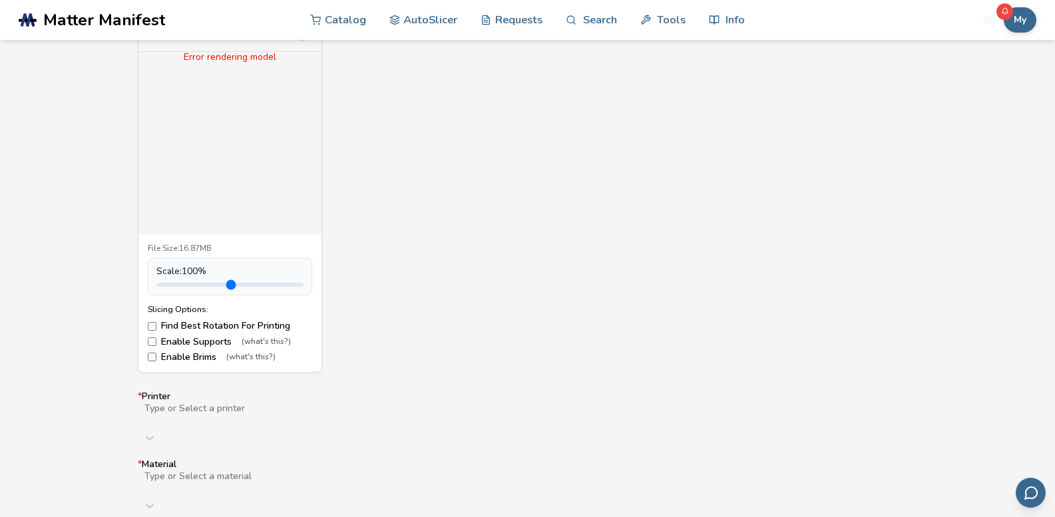
scroll to position [666, 0]
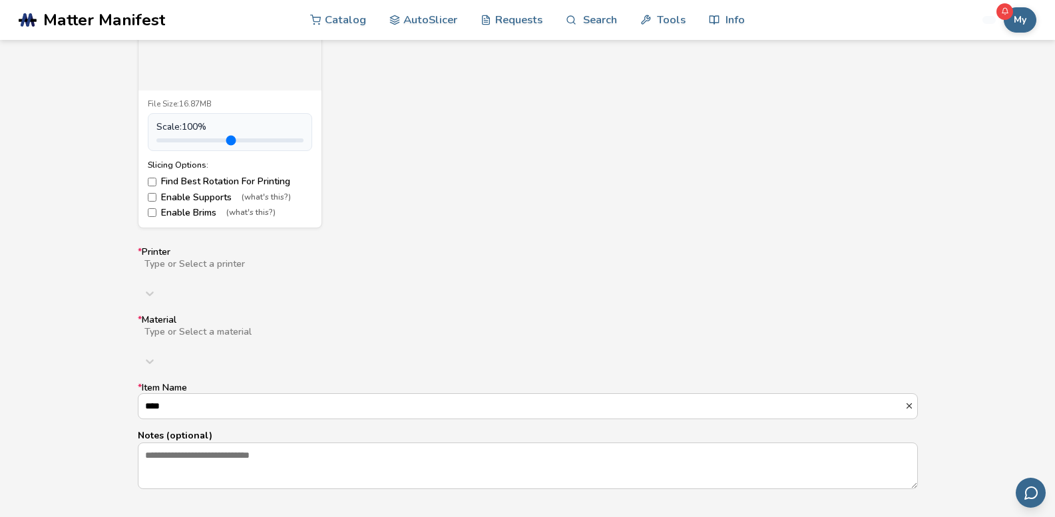
click at [329, 272] on div at bounding box center [355, 275] width 424 height 11
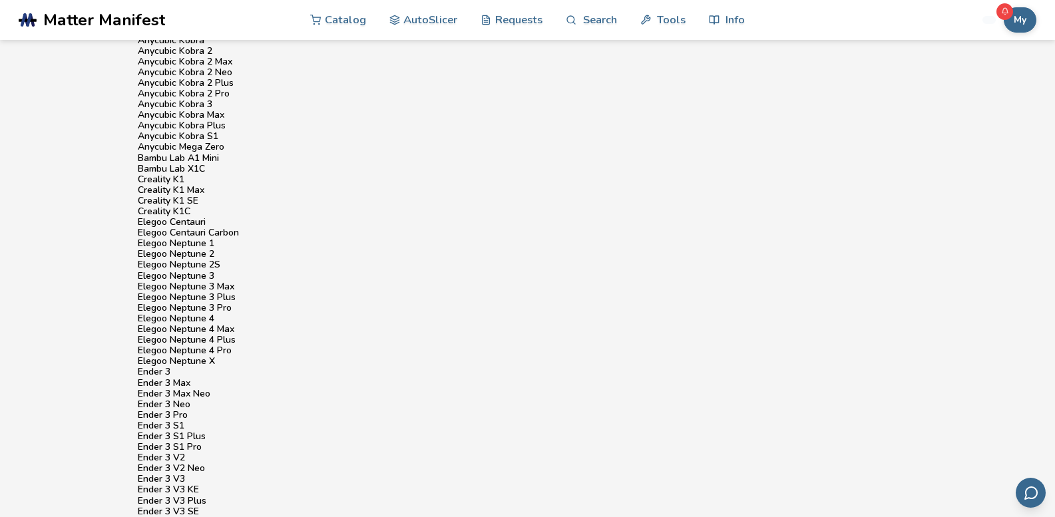
scroll to position [932, 0]
click at [207, 507] on div "Ender 3 V3 SE" at bounding box center [528, 512] width 780 height 11
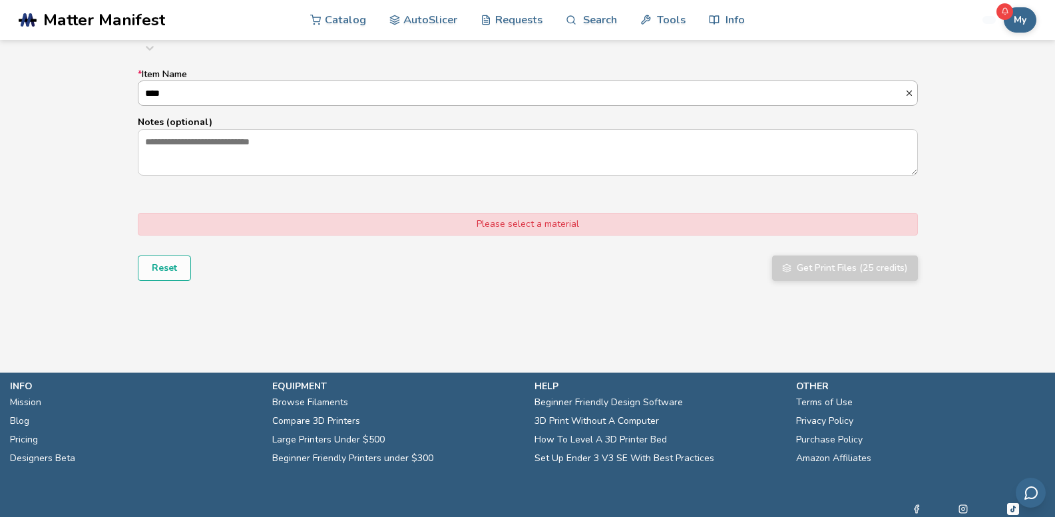
click at [186, 81] on input "****" at bounding box center [521, 93] width 766 height 24
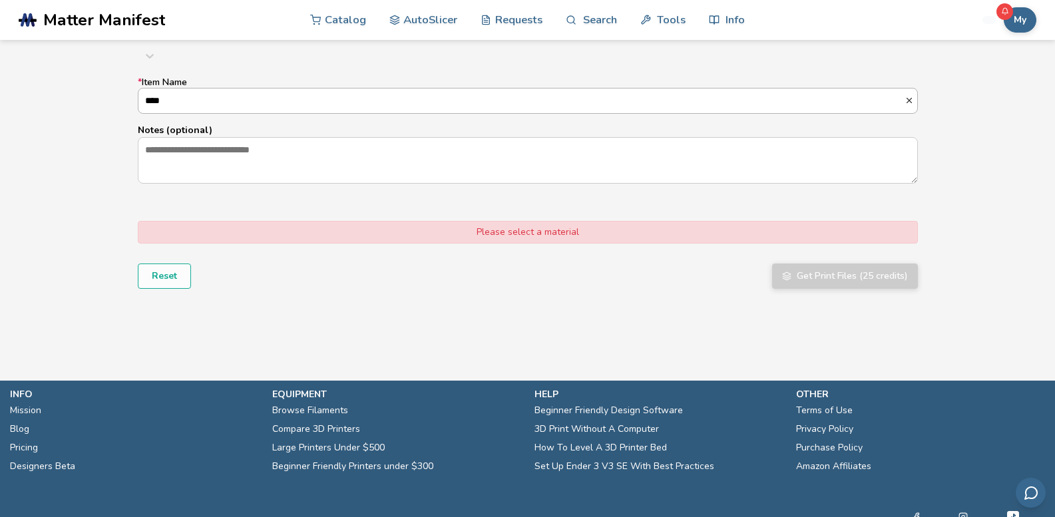
click at [178, 89] on input "****" at bounding box center [521, 101] width 766 height 24
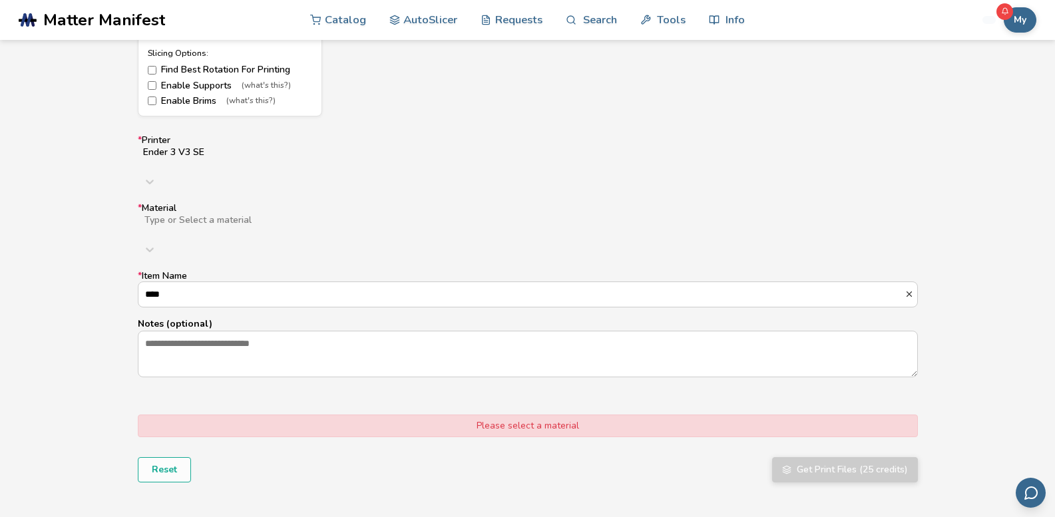
scroll to position [772, 0]
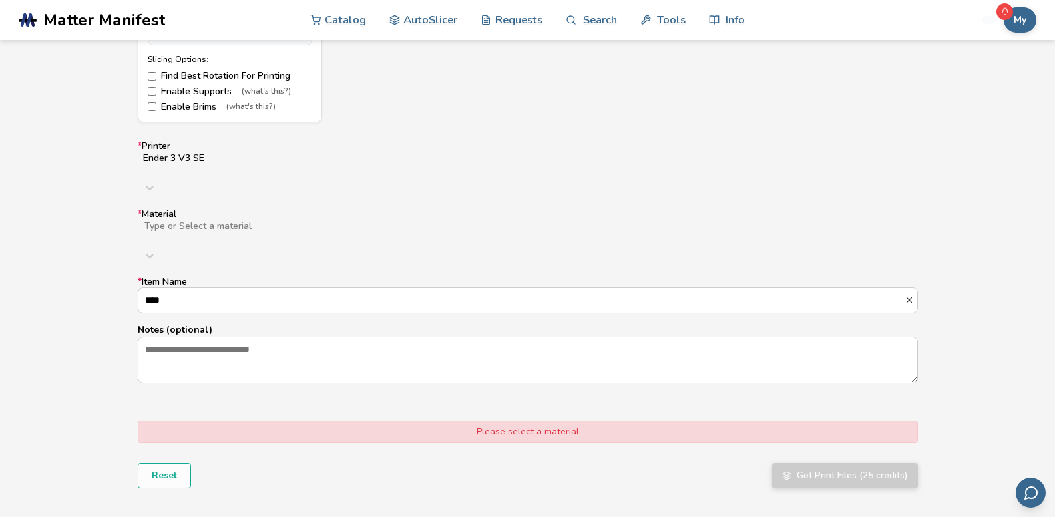
click at [250, 220] on div "Type or Select a material" at bounding box center [528, 244] width 780 height 48
click at [157, 260] on div "PLA" at bounding box center [528, 265] width 780 height 11
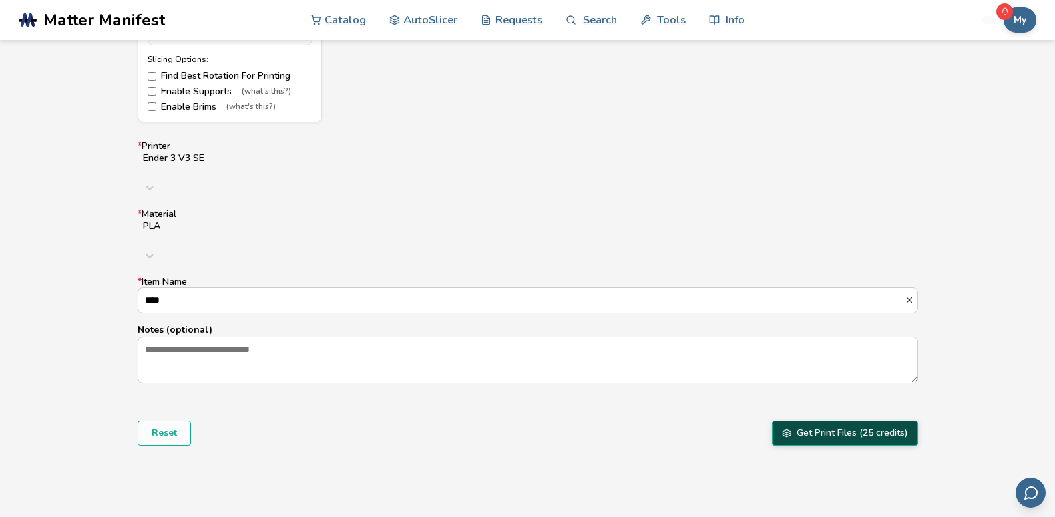
click at [839, 421] on button "Get Print Files (25 credits)" at bounding box center [845, 433] width 146 height 25
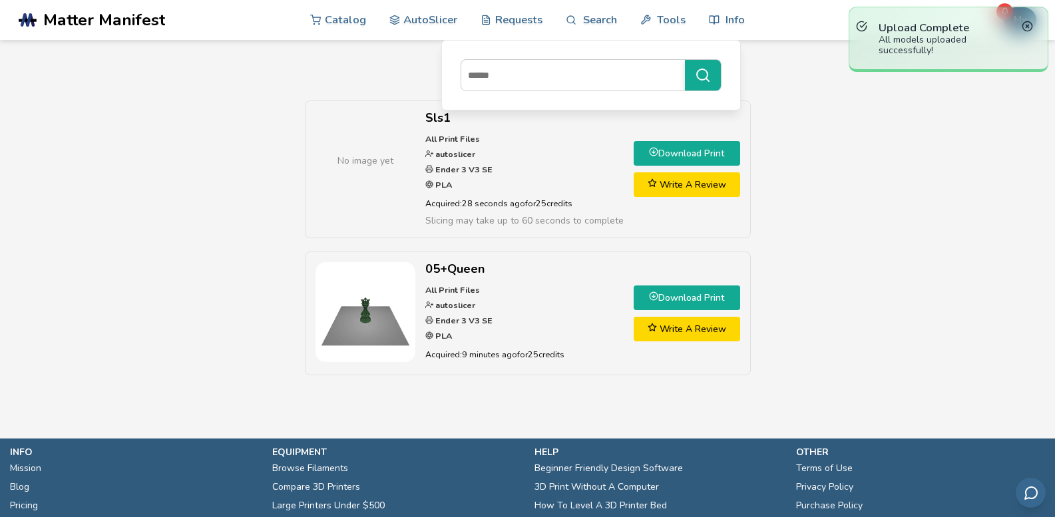
click at [168, 174] on div "No image yet Sls1 All Print Files autoslicer Ender 3 V3 SE PLA Acquired: 28 sec…" at bounding box center [527, 245] width 1013 height 288
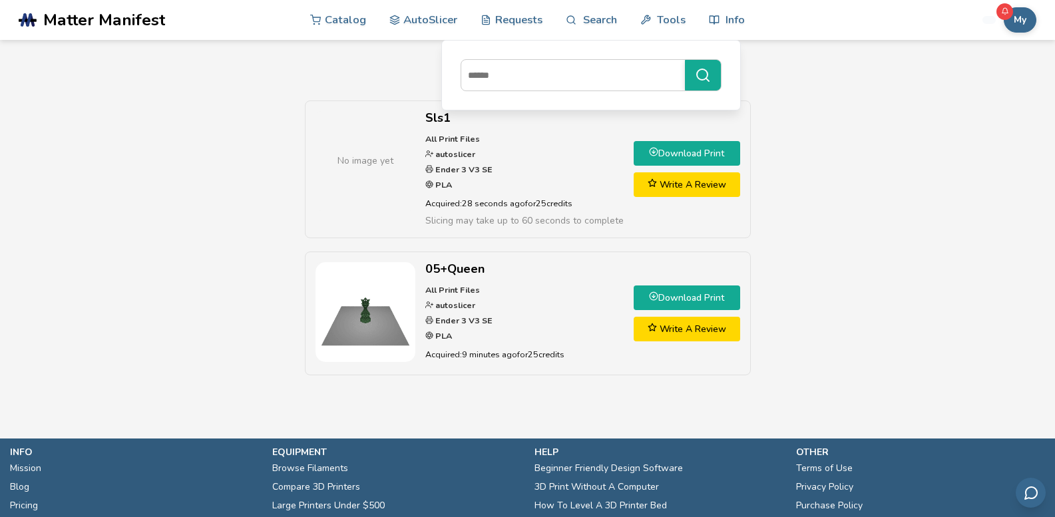
click at [686, 153] on link "Download Print" at bounding box center [687, 153] width 107 height 25
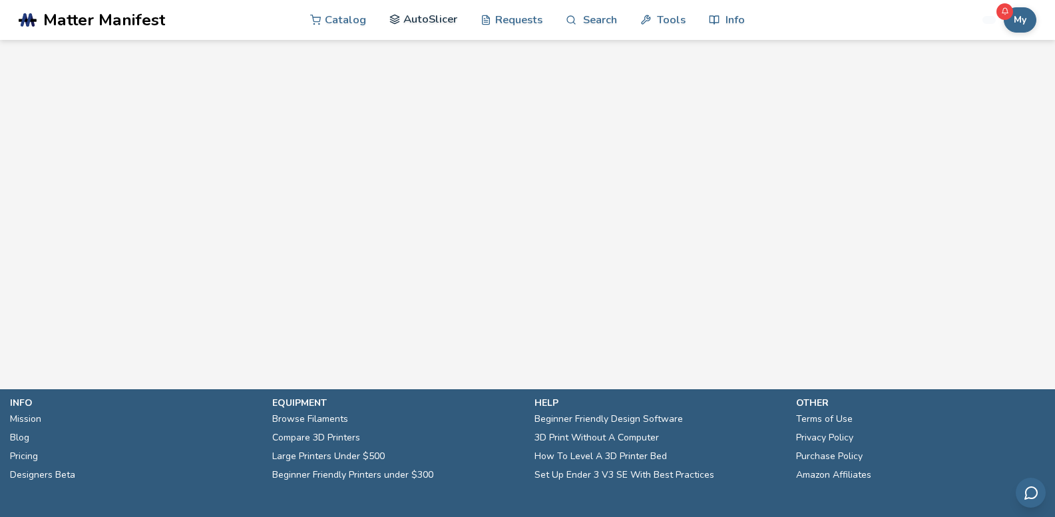
scroll to position [399, 0]
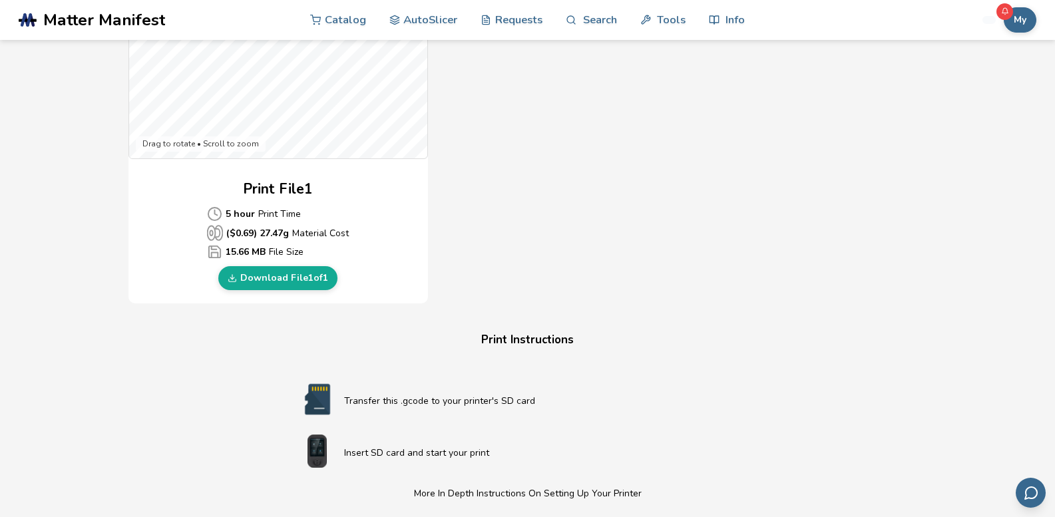
scroll to position [599, 0]
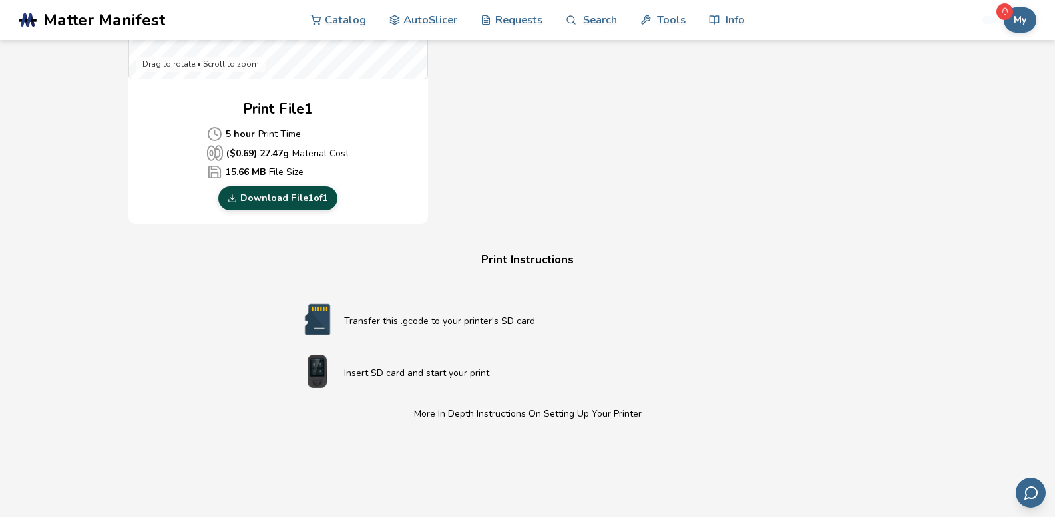
click at [261, 205] on link "Download File 1 of 1" at bounding box center [277, 198] width 119 height 24
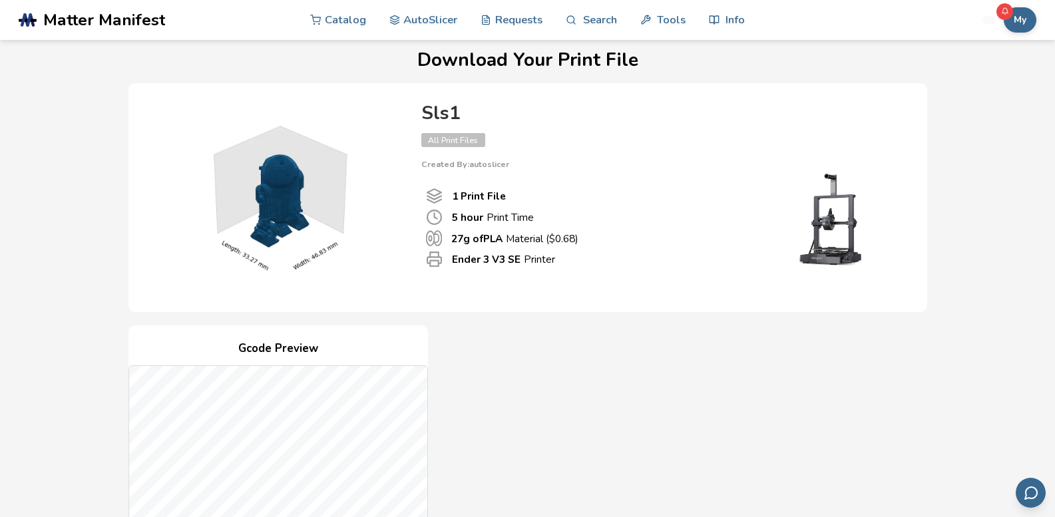
scroll to position [0, 0]
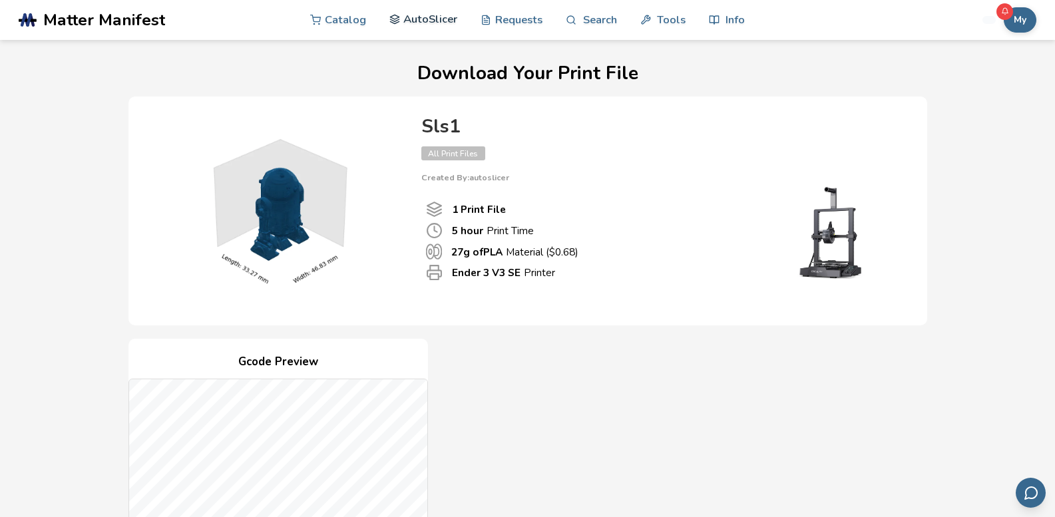
click at [419, 19] on link "AutoSlicer" at bounding box center [423, 19] width 69 height 40
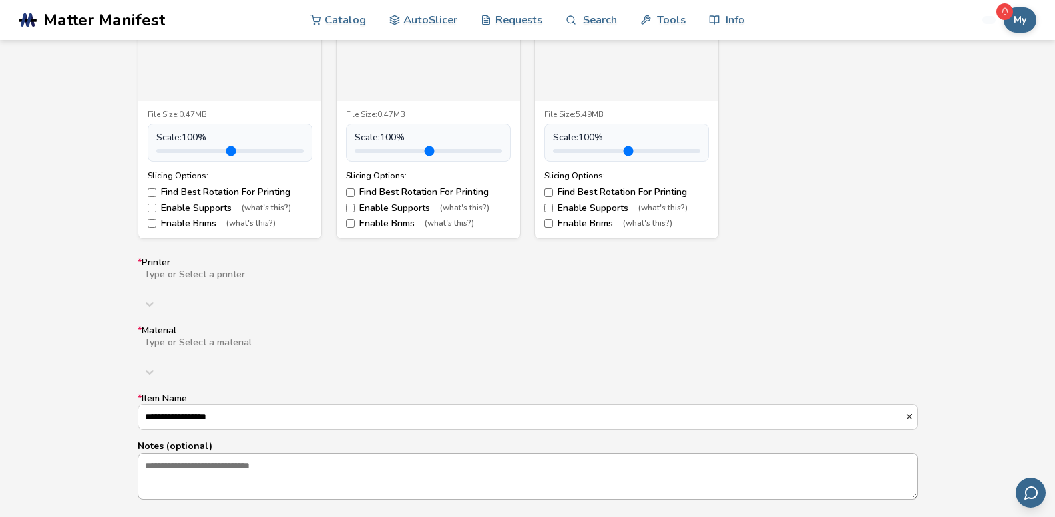
scroll to position [799, 0]
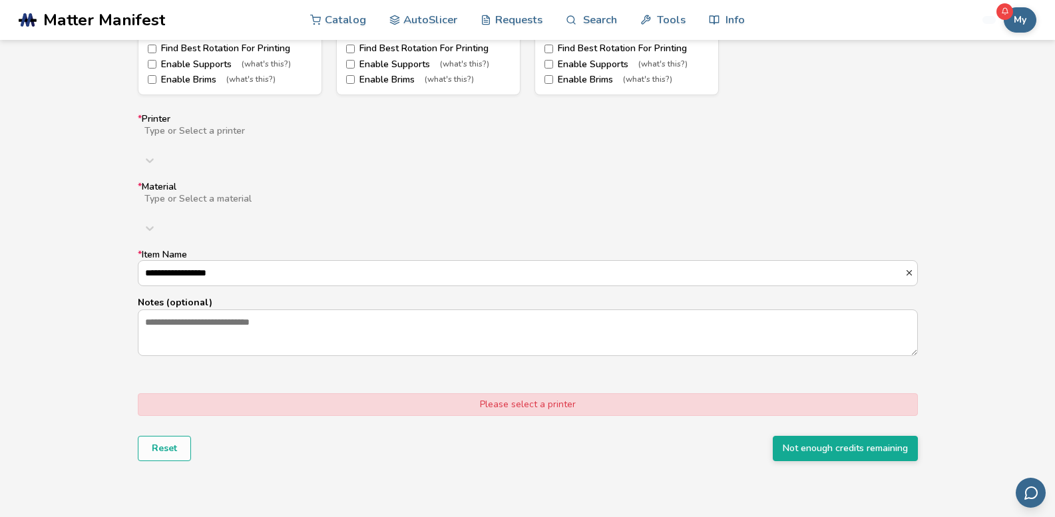
click at [189, 136] on div at bounding box center [355, 141] width 424 height 11
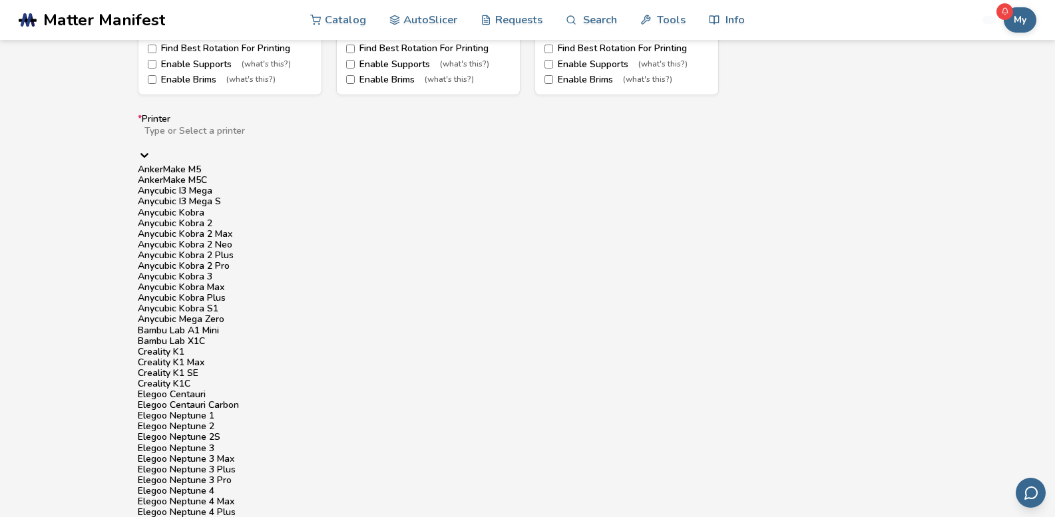
type input "*"
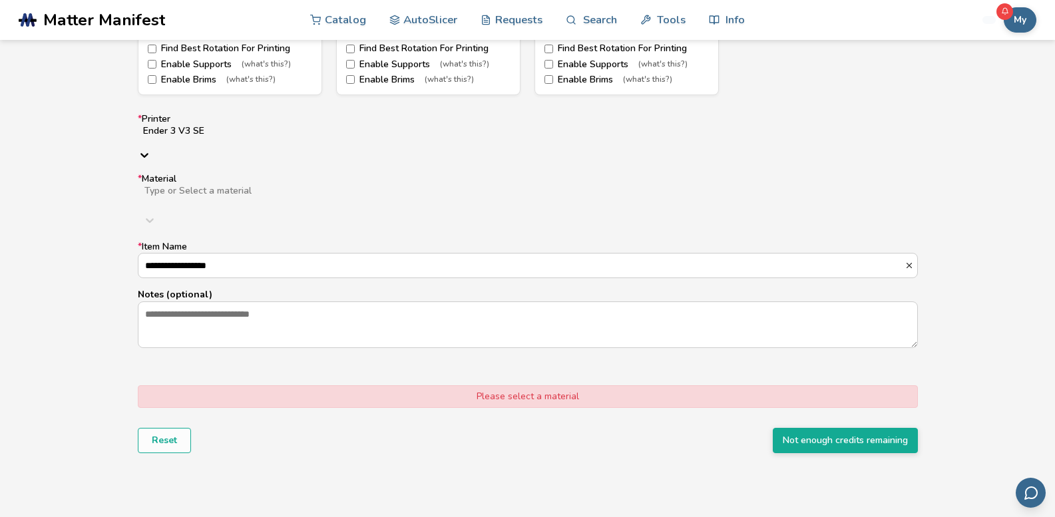
click at [190, 196] on div at bounding box center [354, 201] width 423 height 11
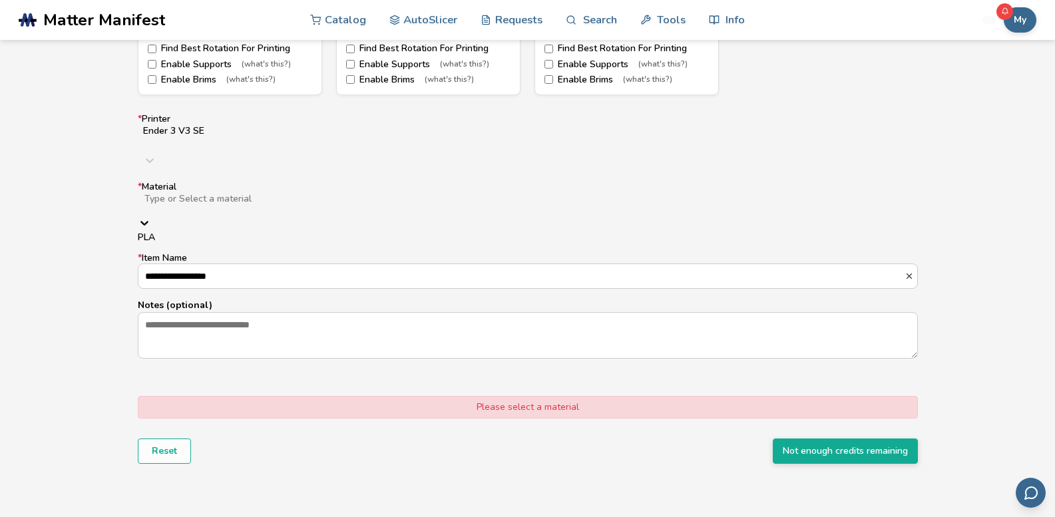
click at [167, 232] on div "PLA" at bounding box center [528, 237] width 780 height 11
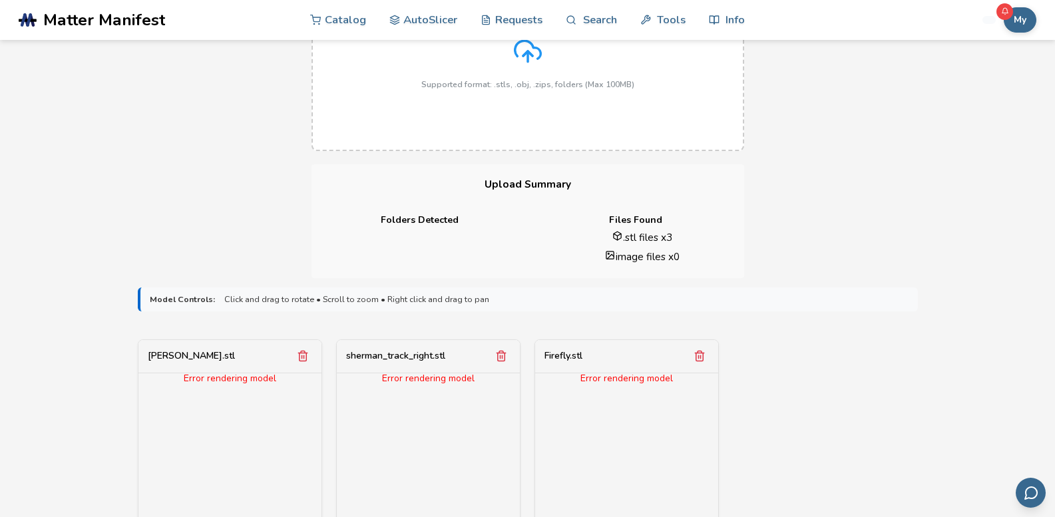
scroll to position [0, 0]
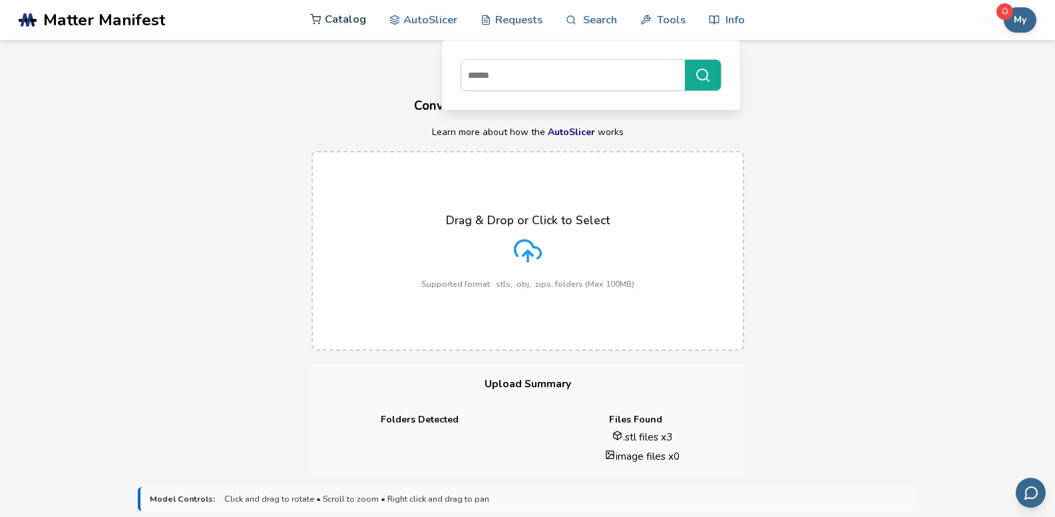
click at [339, 19] on link "Catalog" at bounding box center [338, 19] width 56 height 40
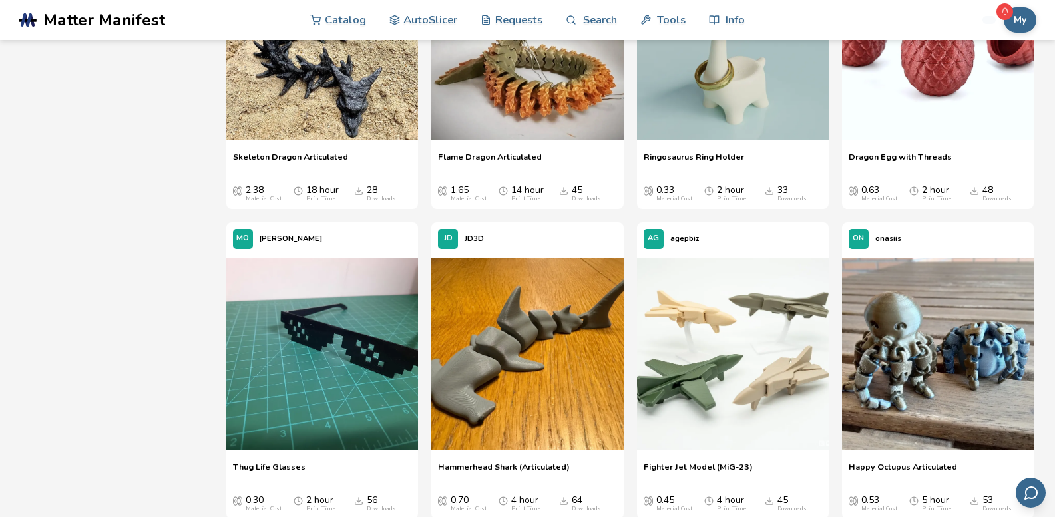
scroll to position [1265, 0]
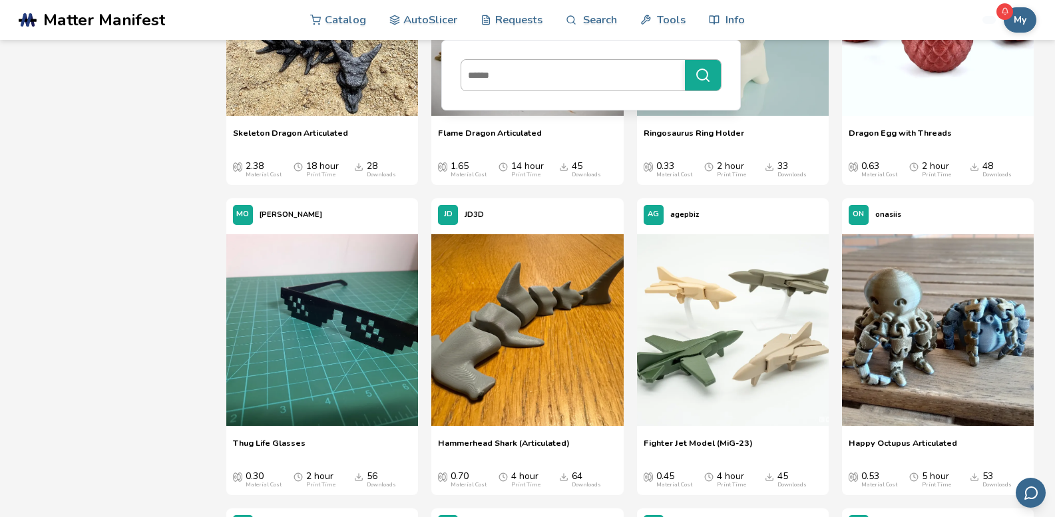
click at [571, 83] on input at bounding box center [569, 75] width 217 height 24
type input "**********"
click at [685, 60] on button "**********" at bounding box center [703, 75] width 36 height 31
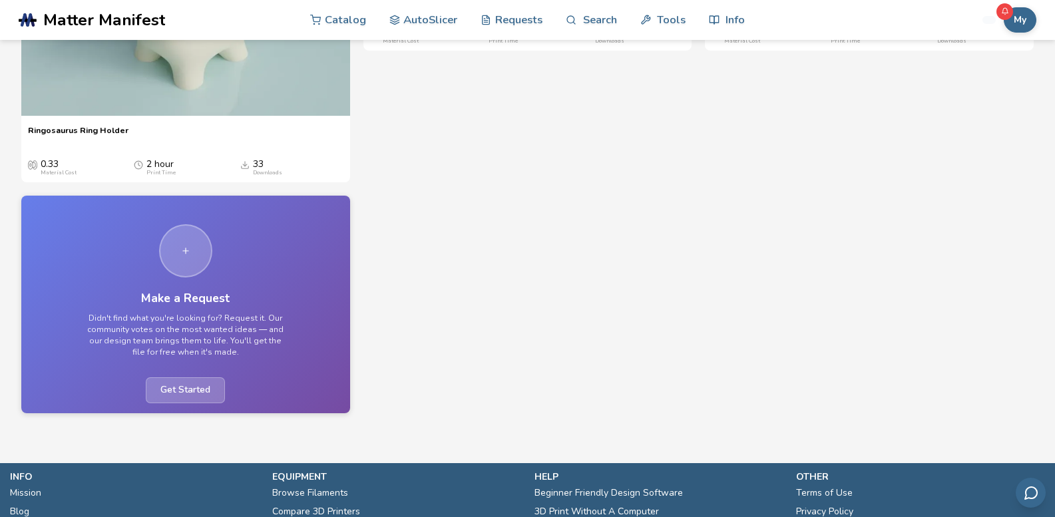
scroll to position [541, 0]
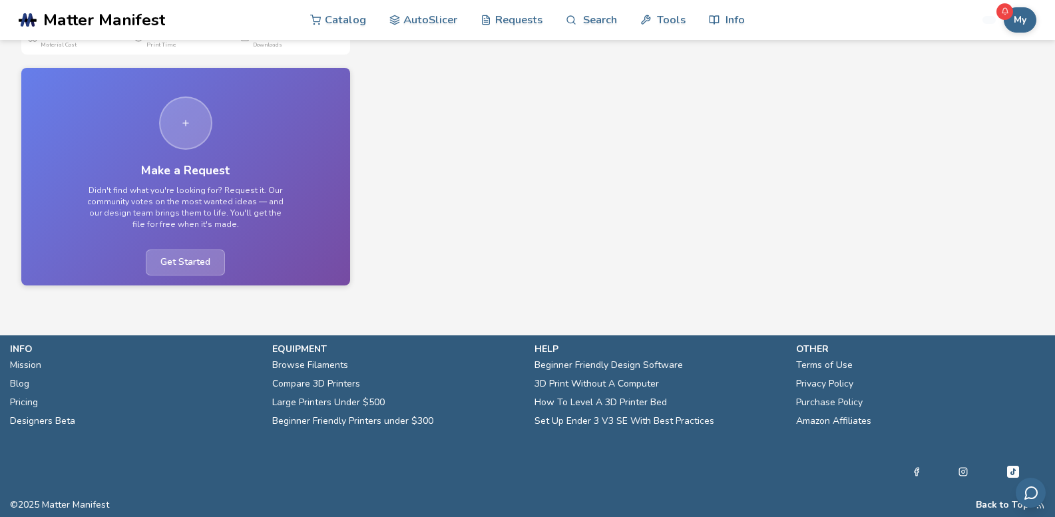
click at [16, 397] on link "Pricing" at bounding box center [24, 402] width 28 height 19
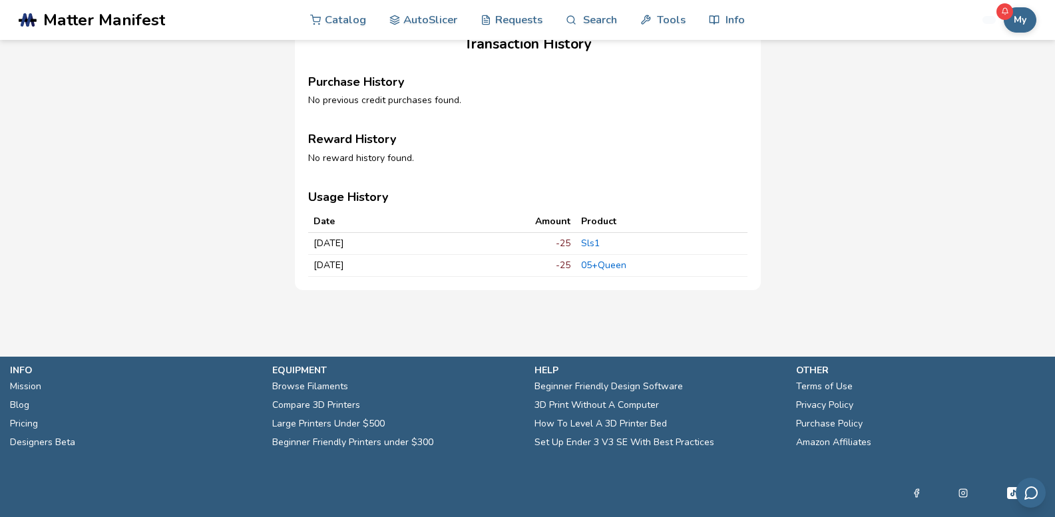
scroll to position [206, 0]
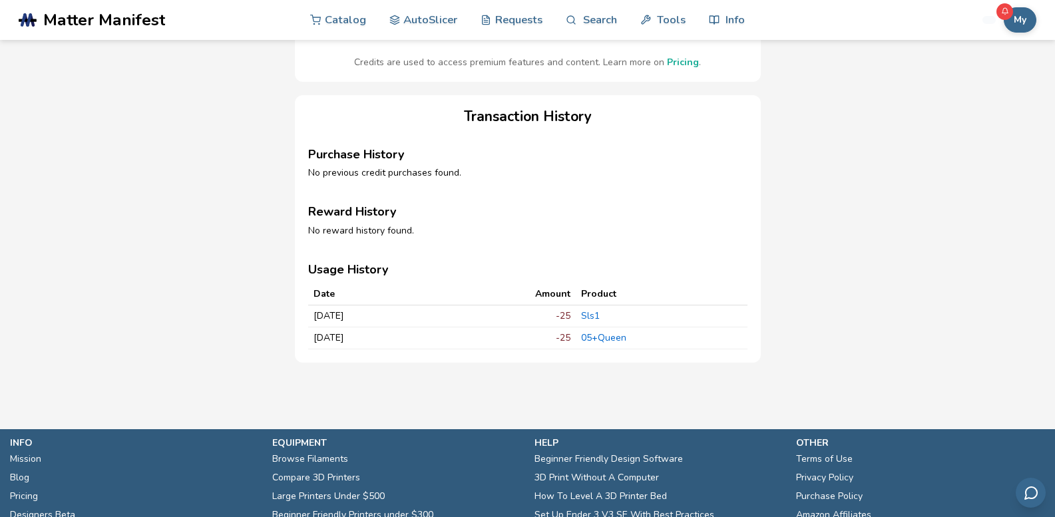
click at [688, 69] on link "Pricing" at bounding box center [683, 62] width 32 height 13
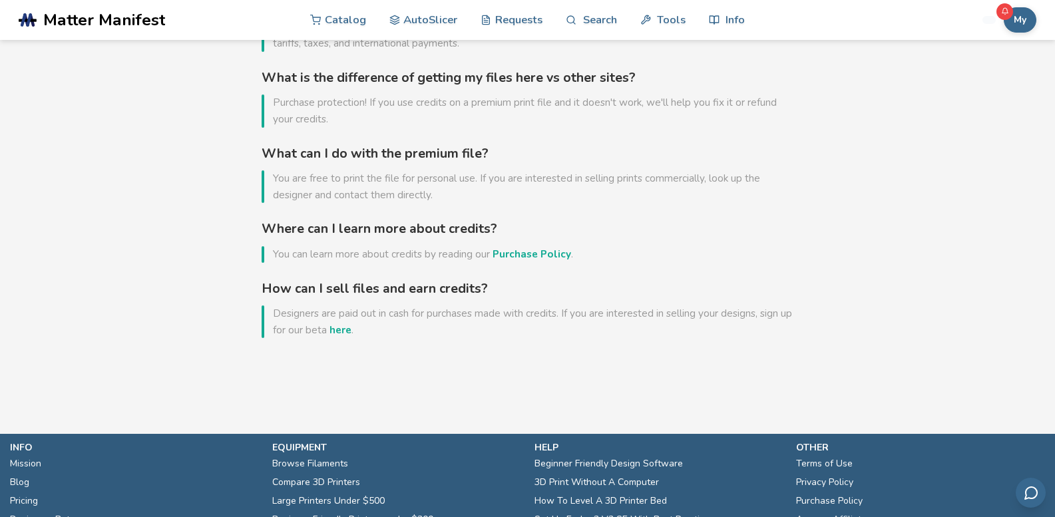
scroll to position [865, 0]
